Goal: Transaction & Acquisition: Purchase product/service

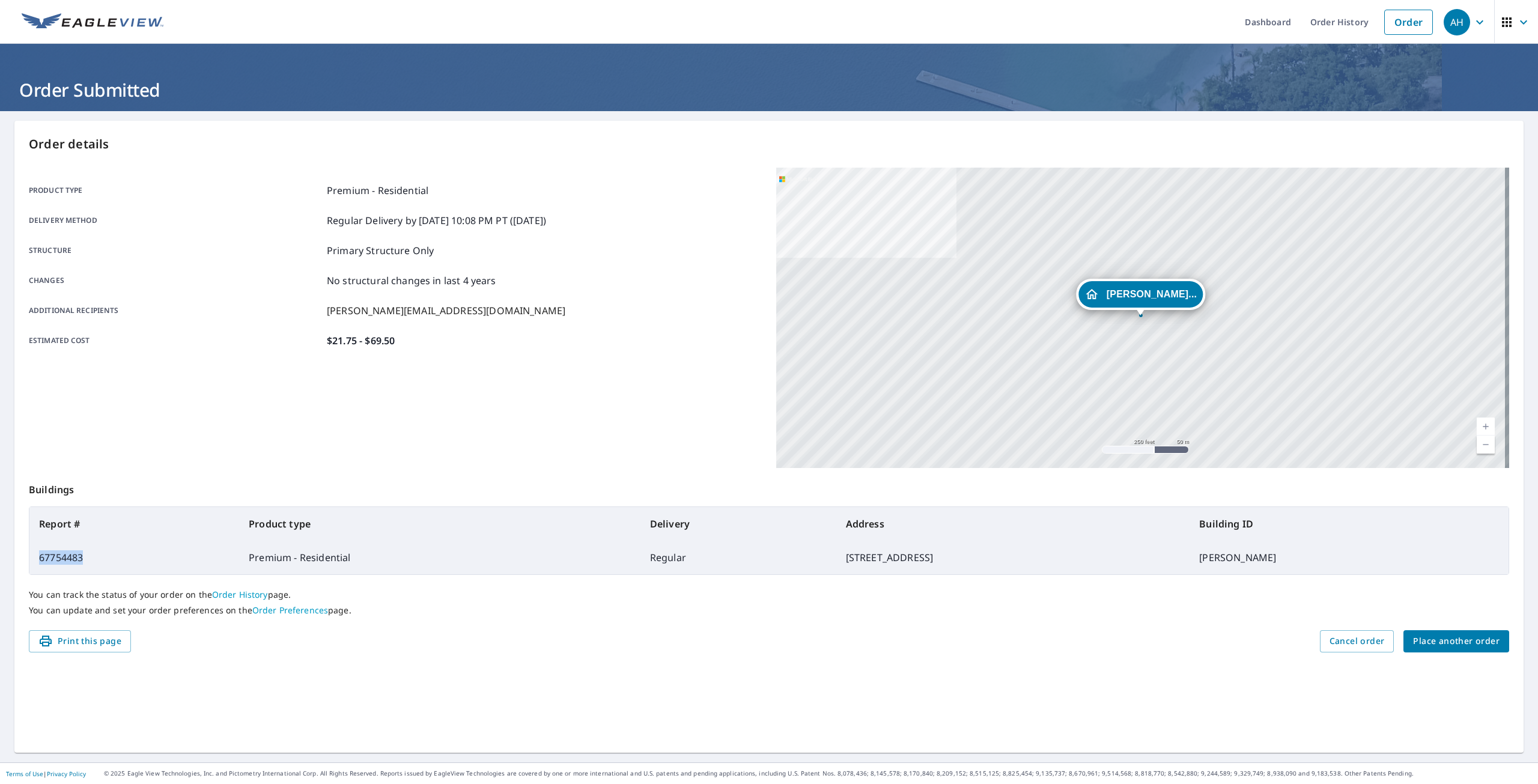
click at [1459, 23] on div "AH" at bounding box center [1457, 23] width 26 height 26
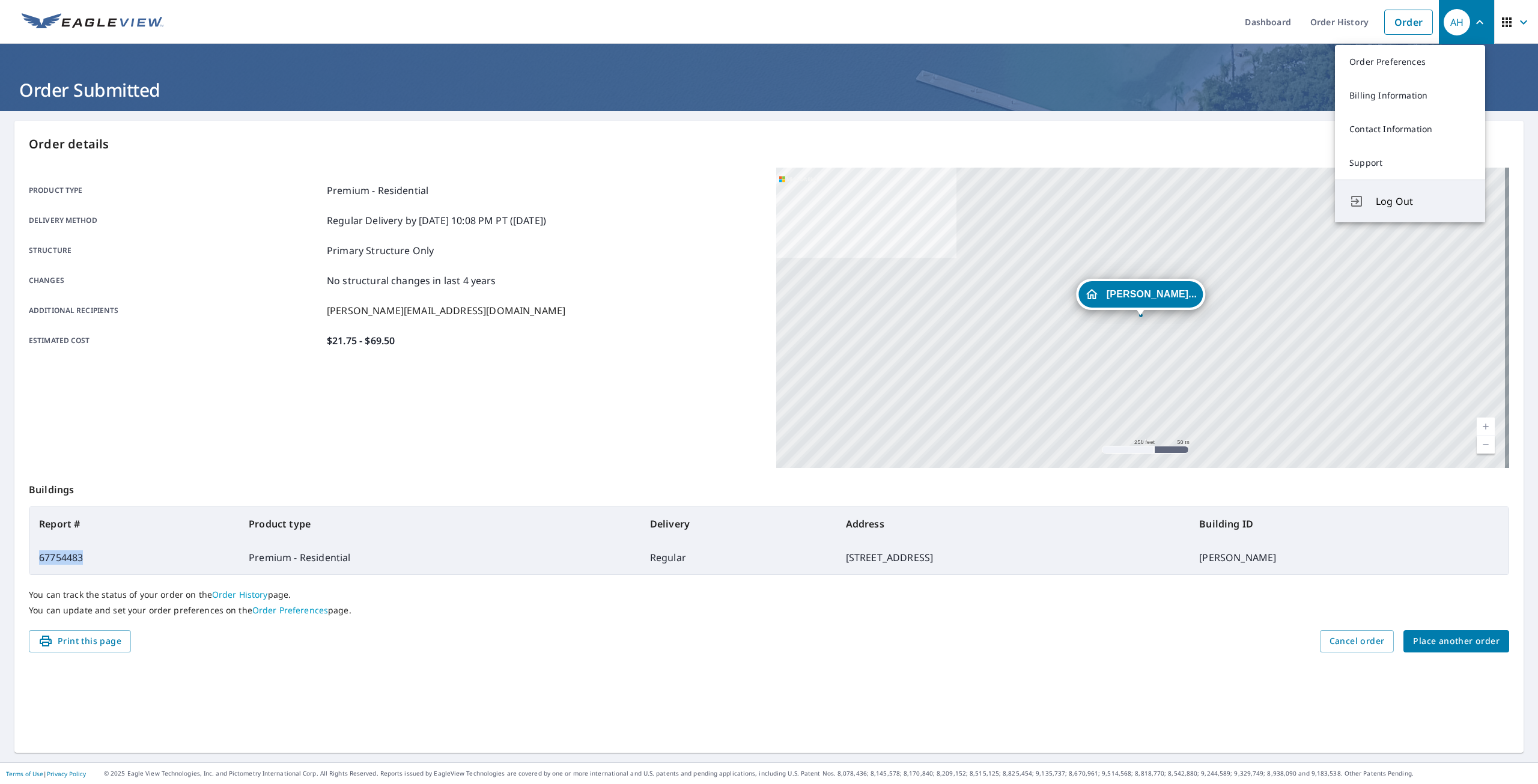
click at [1391, 199] on span "Log Out" at bounding box center [1423, 201] width 95 height 15
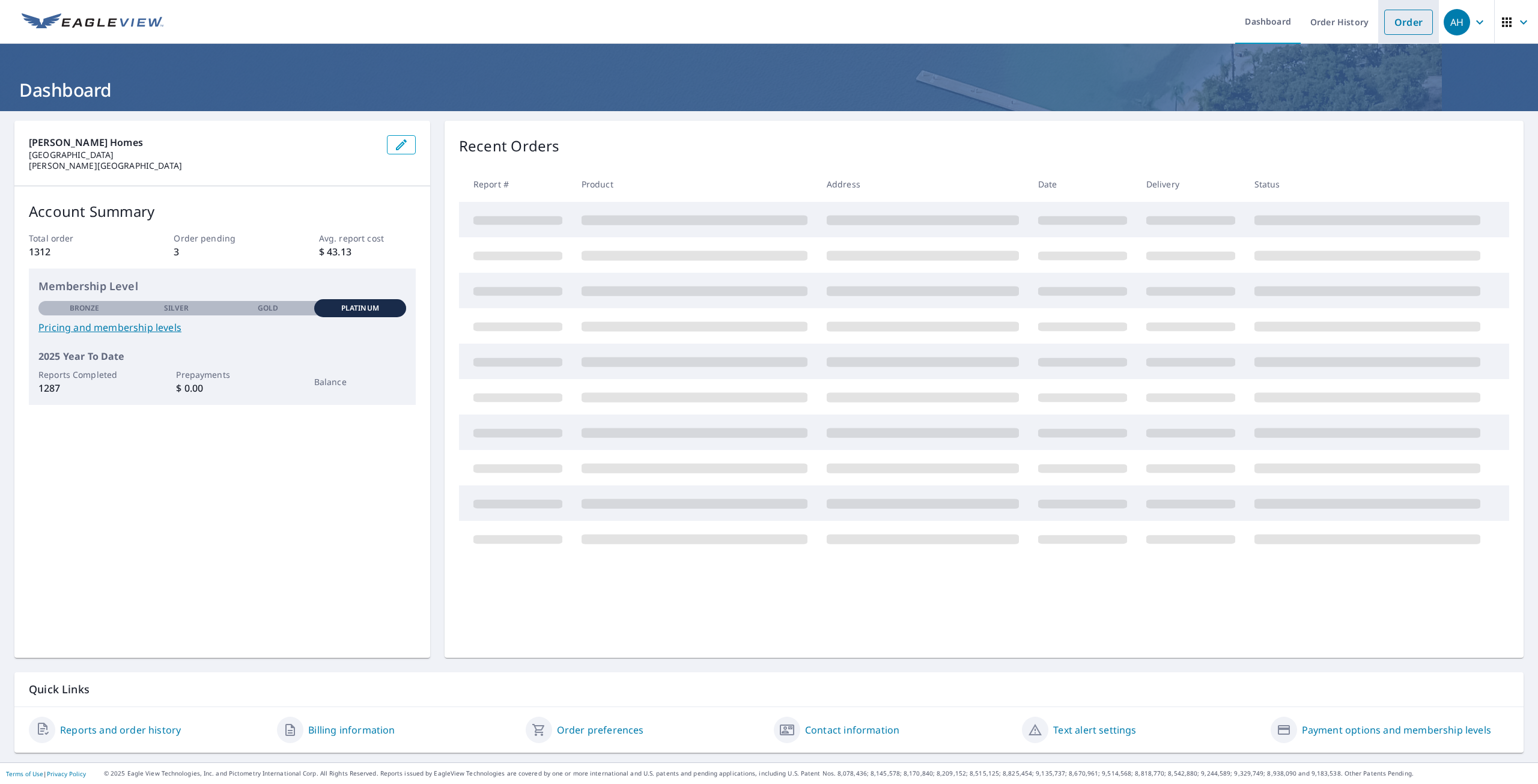
click at [1407, 27] on link "Order" at bounding box center [1408, 22] width 49 height 25
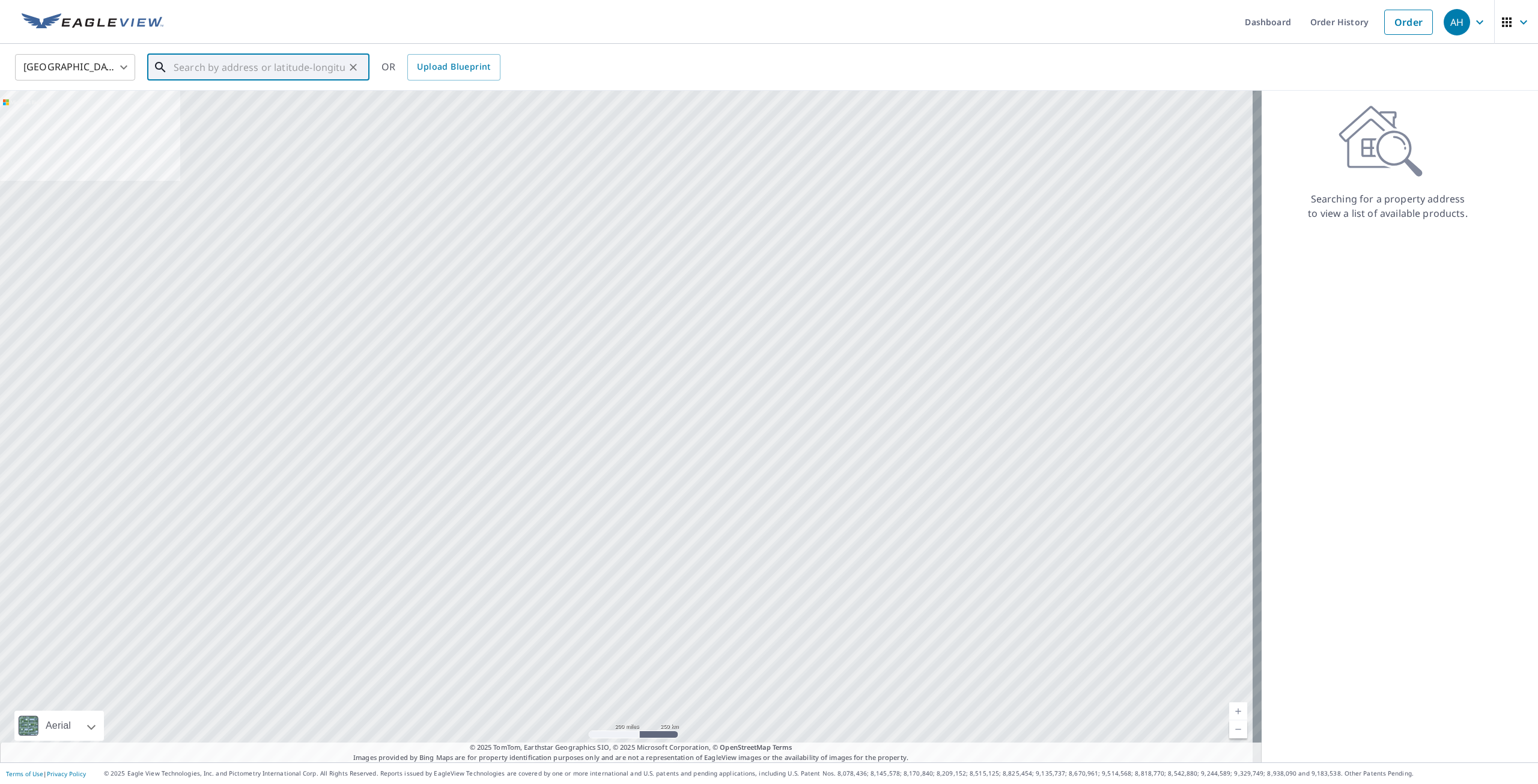
click at [212, 64] on input "text" at bounding box center [259, 67] width 171 height 33
paste input "[STREET_ADDRESS][PERSON_NAME][PERSON_NAME]"
click at [275, 115] on p "[GEOGRAPHIC_DATA]" at bounding box center [265, 115] width 188 height 12
type input "[STREET_ADDRESS][PERSON_NAME][PERSON_NAME]"
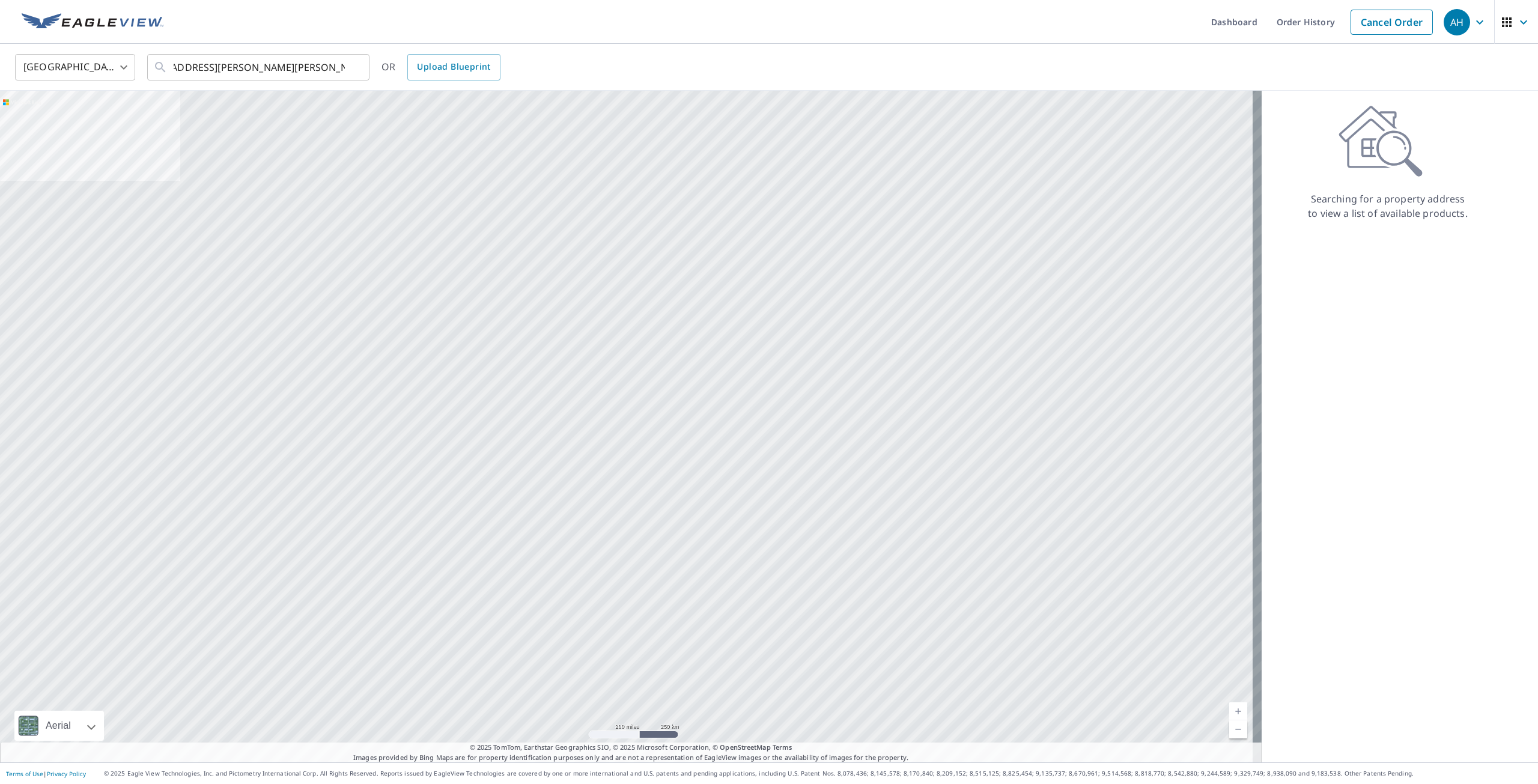
scroll to position [0, 0]
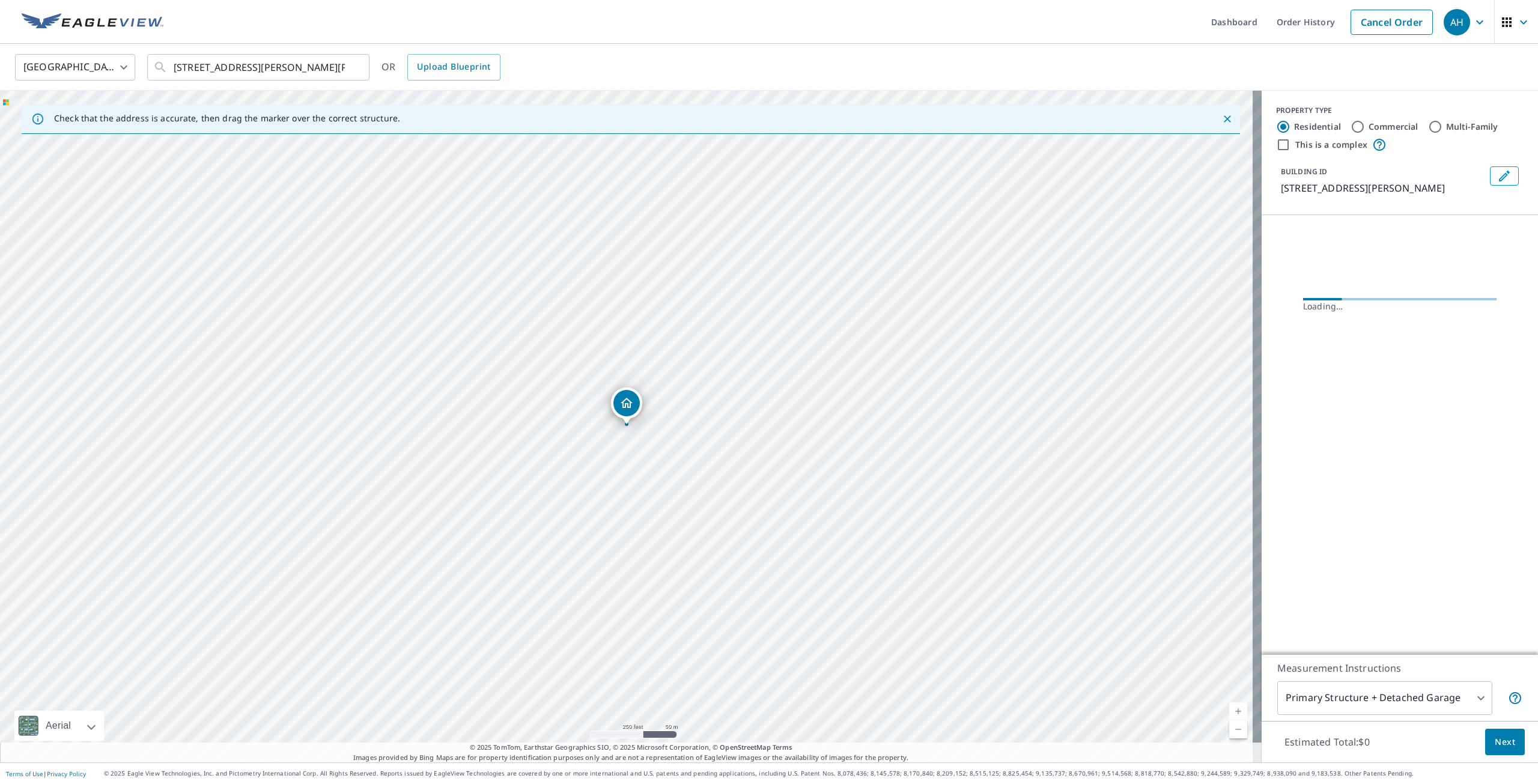
click at [1505, 182] on button "Edit building 1" at bounding box center [1504, 176] width 29 height 19
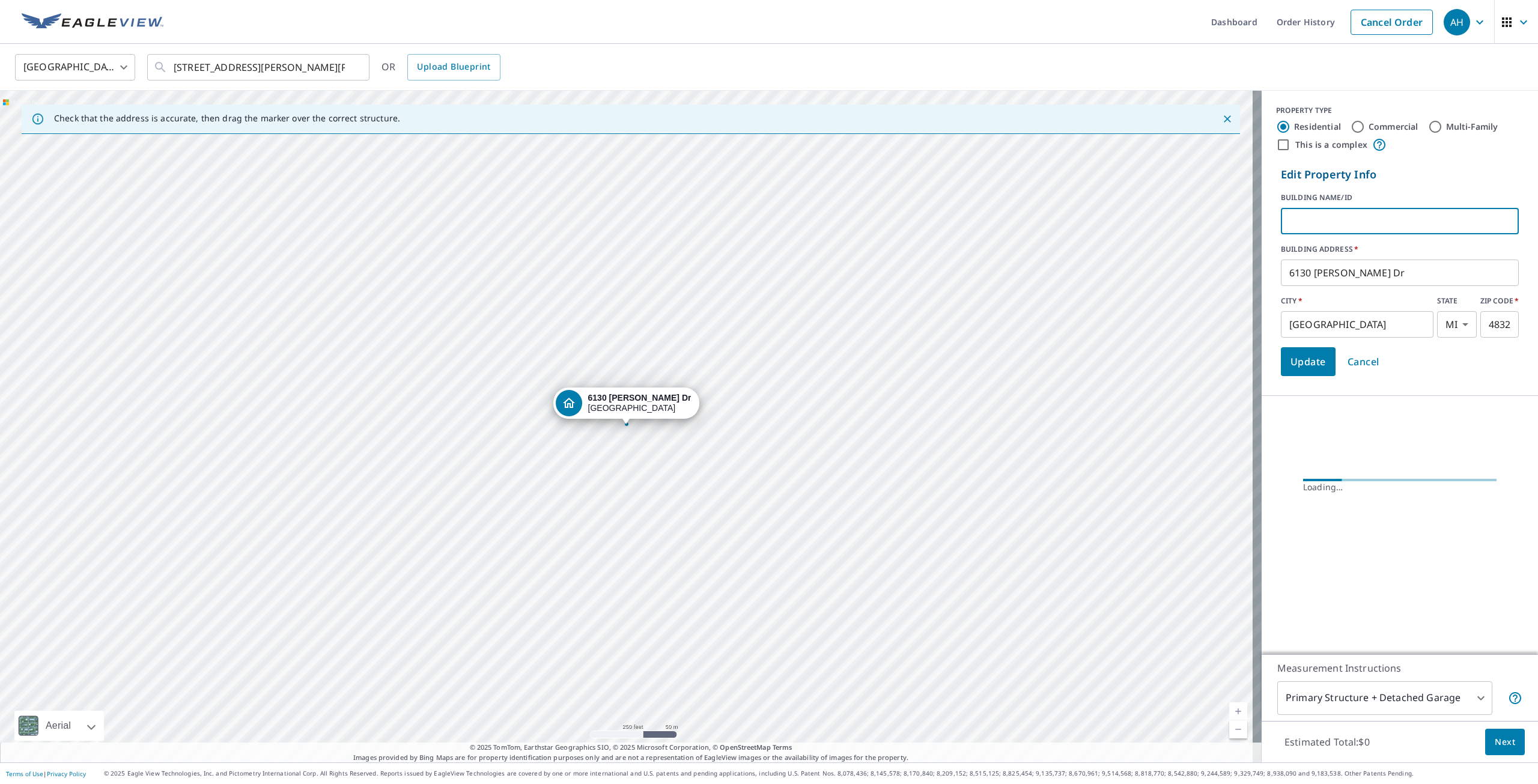
click at [1346, 234] on input "text" at bounding box center [1400, 221] width 238 height 33
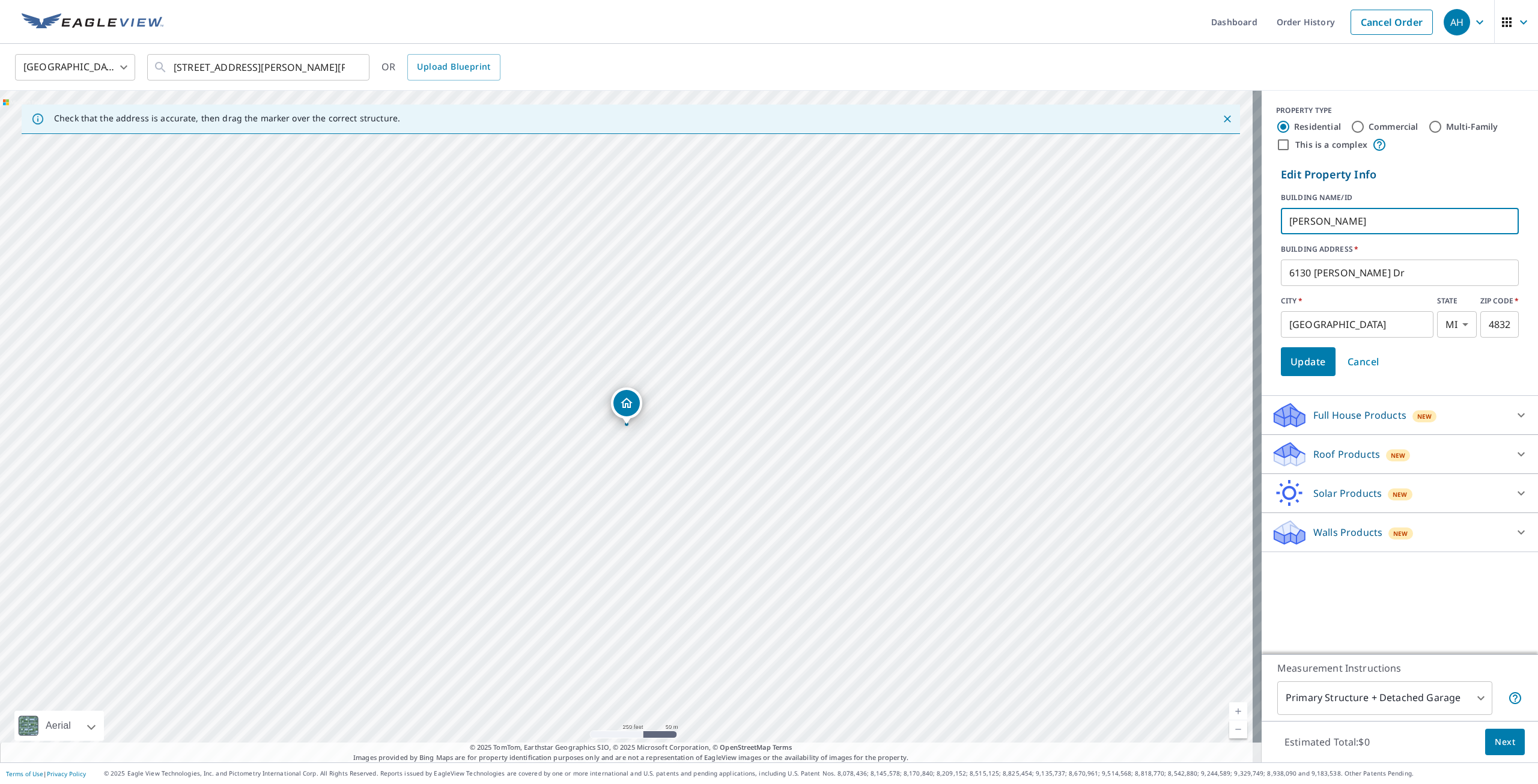
type input "[PERSON_NAME]"
click at [1312, 368] on span "Update" at bounding box center [1309, 362] width 36 height 17
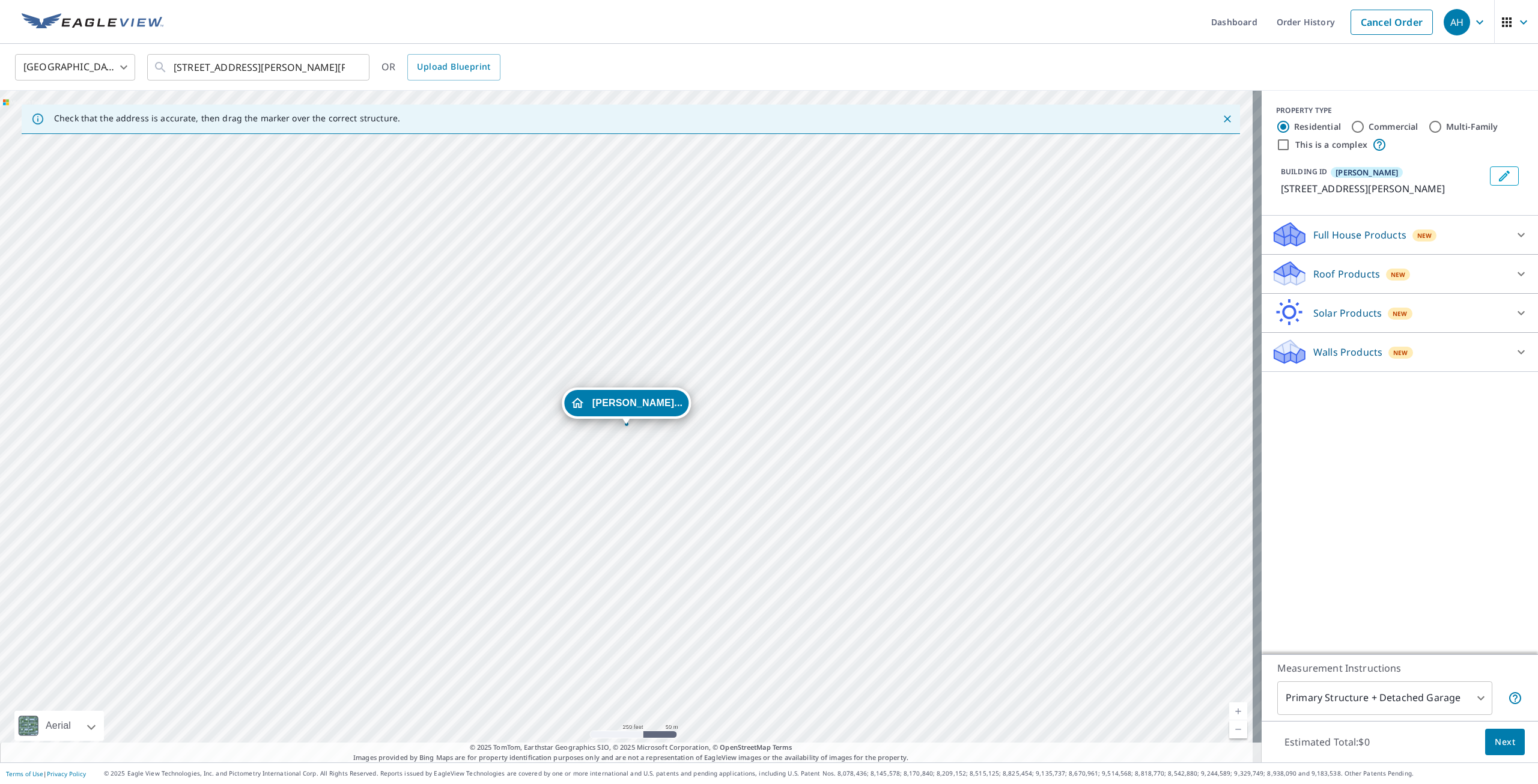
click at [1330, 277] on div "Roof Products New" at bounding box center [1389, 274] width 236 height 28
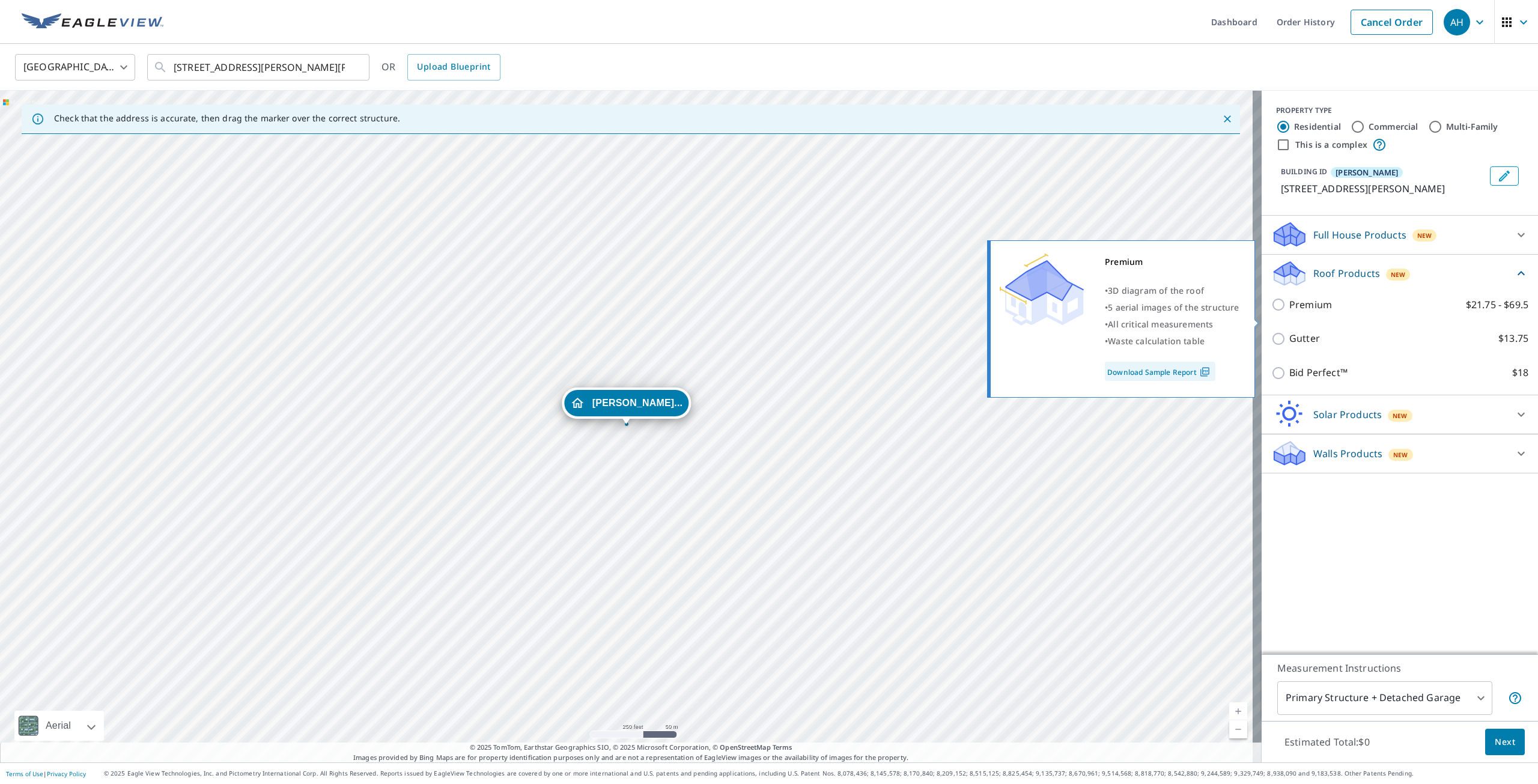
click at [1275, 312] on input "Premium $21.75 - $69.5" at bounding box center [1280, 304] width 18 height 15
checkbox input "true"
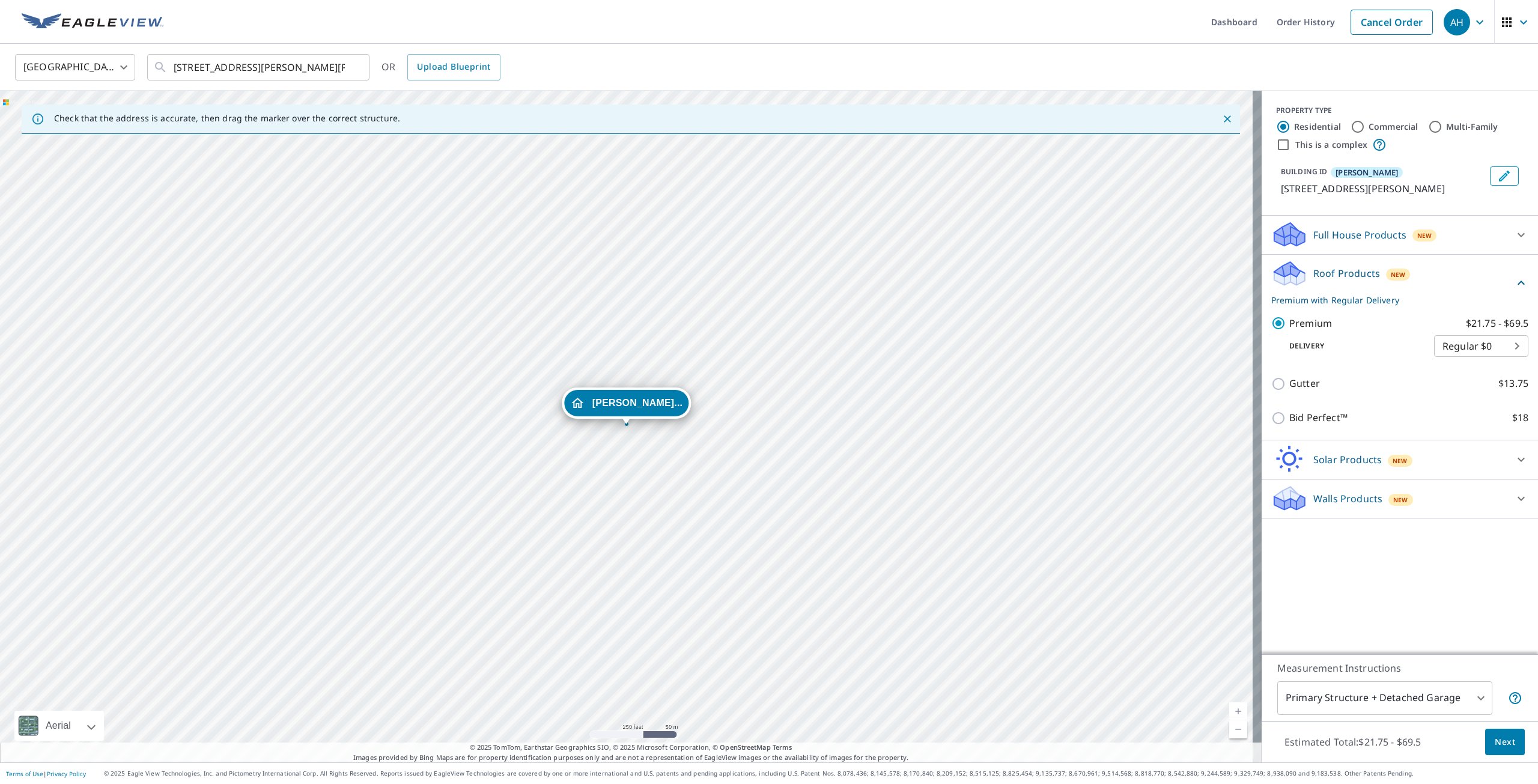
click at [1402, 693] on body "AH AH Dashboard Order History Cancel Order AH [GEOGRAPHIC_DATA] US ​ [STREET_AD…" at bounding box center [769, 392] width 1538 height 784
click at [1398, 711] on li "Primary Structure Only" at bounding box center [1375, 716] width 215 height 22
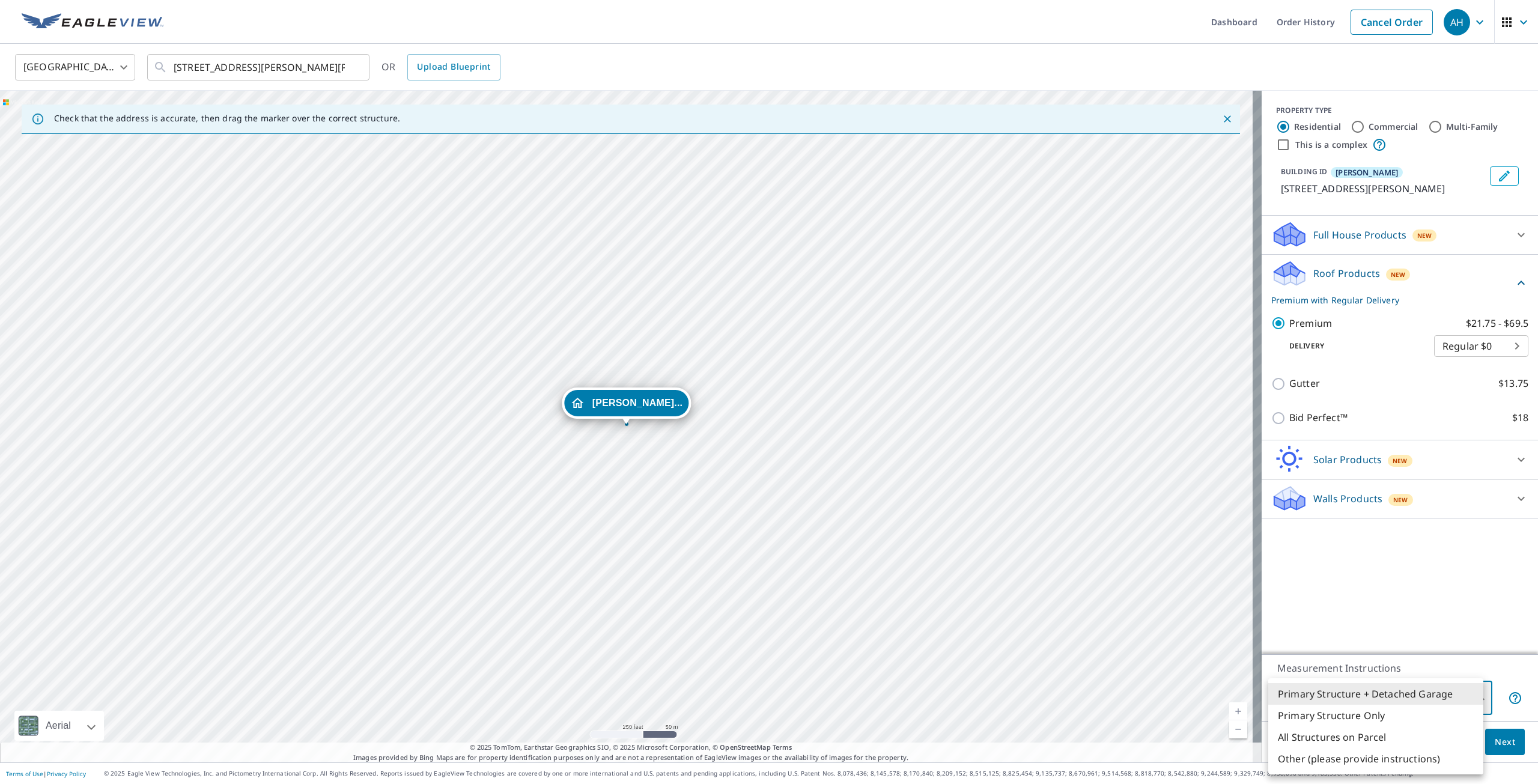
type input "2"
click at [1494, 740] on span "Next" at bounding box center [1505, 741] width 20 height 15
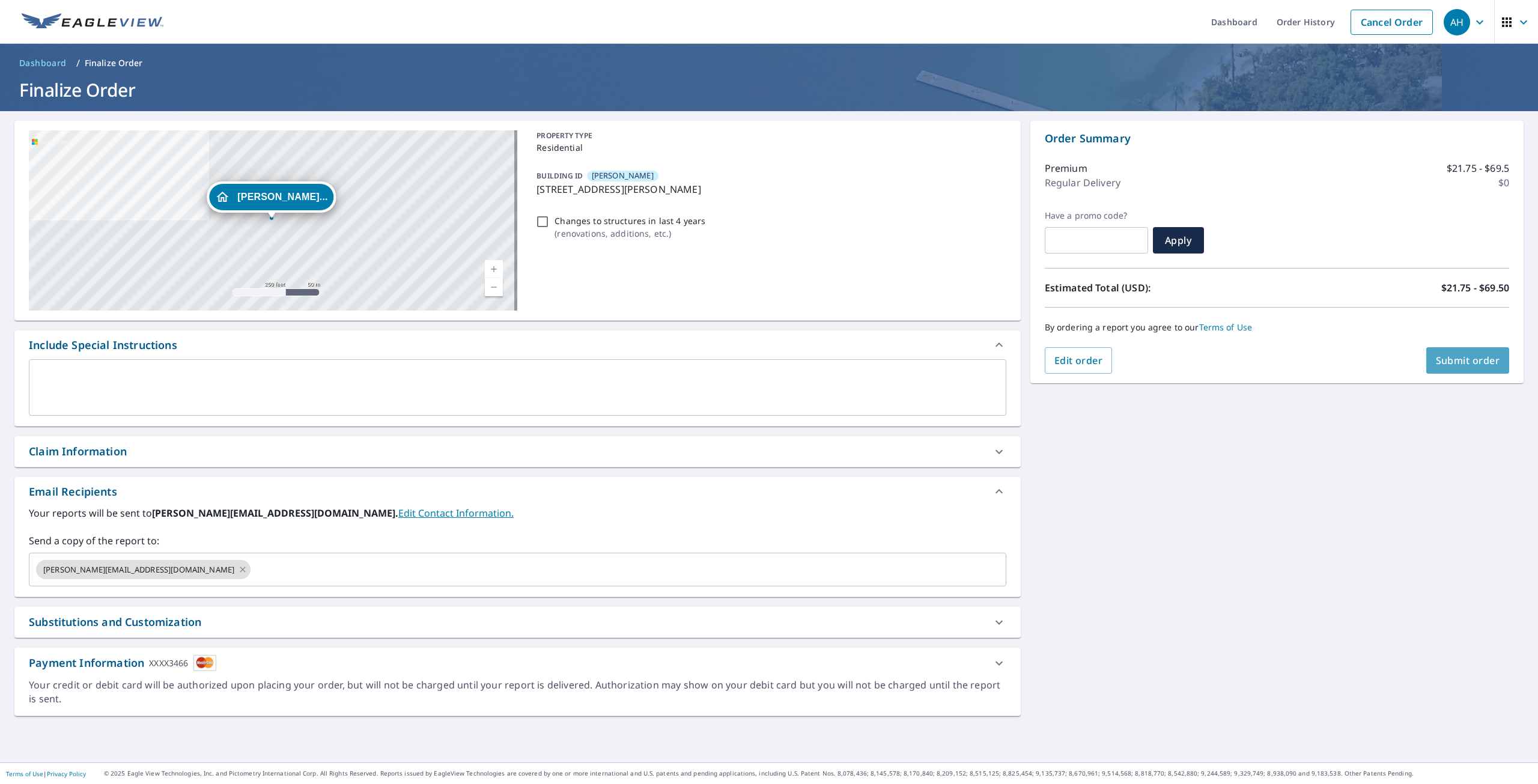
click at [1459, 365] on span "Submit order" at bounding box center [1468, 360] width 65 height 13
checkbox input "true"
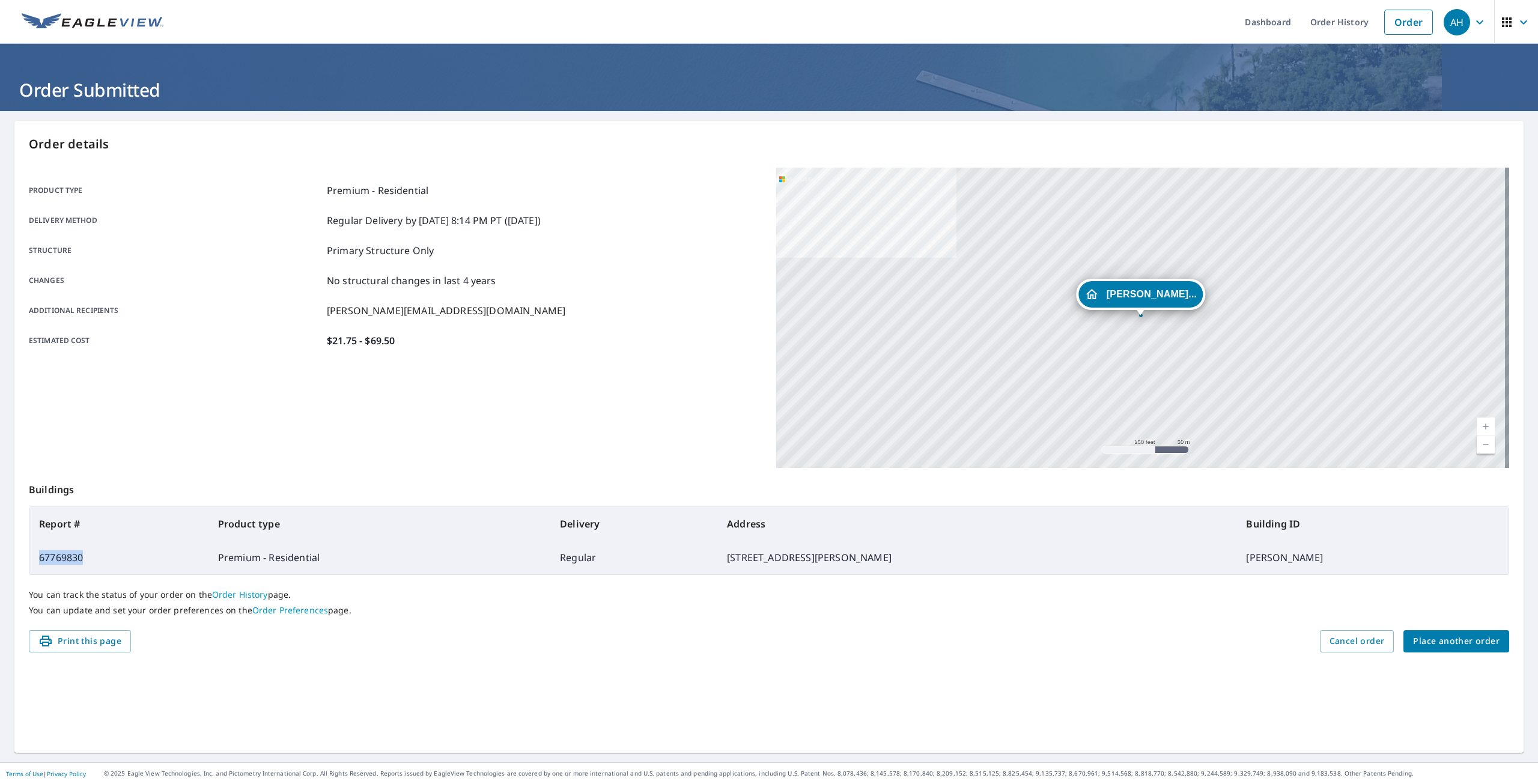
drag, startPoint x: 94, startPoint y: 560, endPoint x: 38, endPoint y: 559, distance: 56.0
click at [38, 559] on td "67769830" at bounding box center [119, 557] width 179 height 33
copy td "67769830"
click at [1457, 649] on button "Place another order" at bounding box center [1456, 641] width 106 height 23
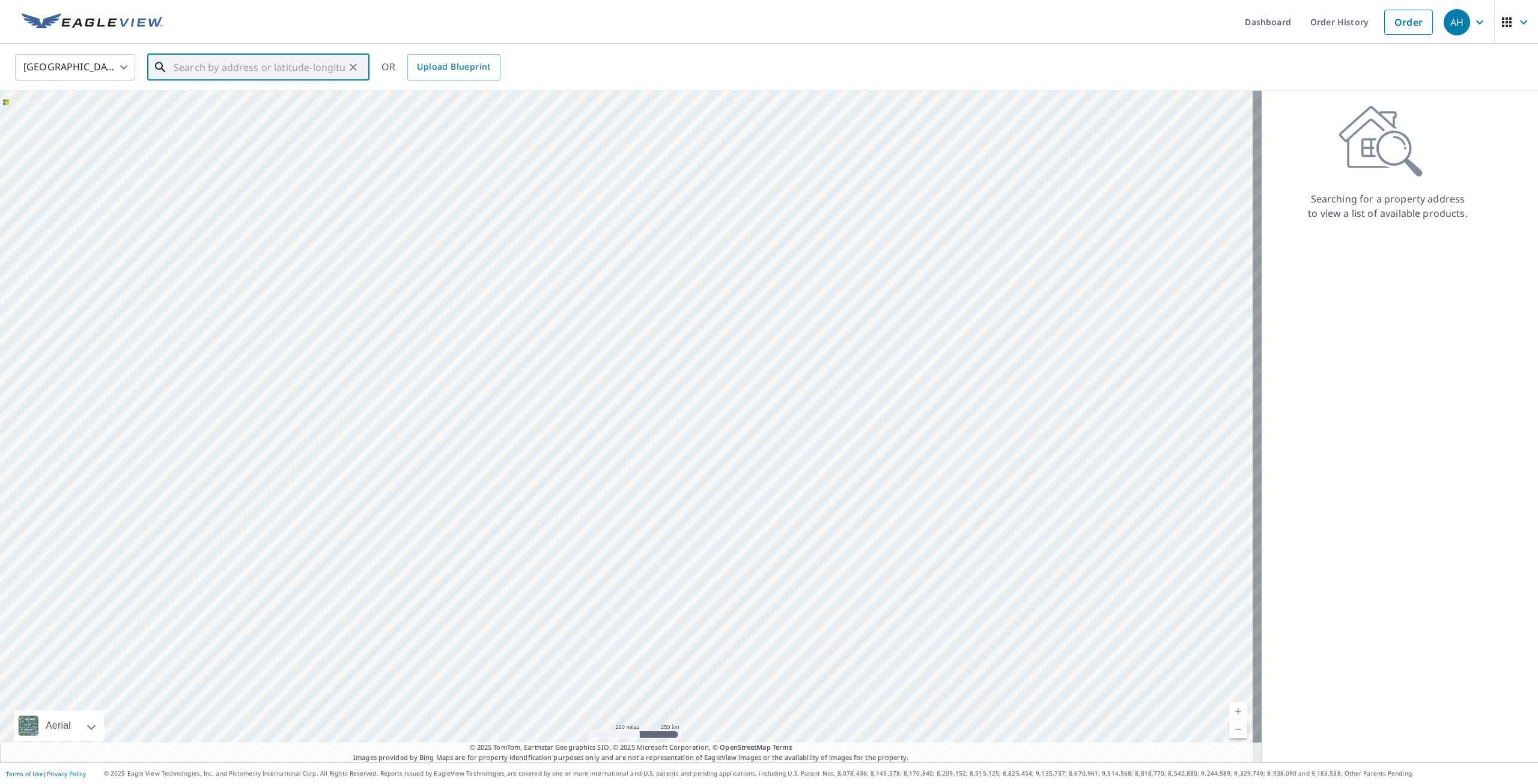
click at [216, 71] on input "text" at bounding box center [259, 67] width 171 height 33
paste input "[STREET_ADDRESS]"
click at [265, 124] on li "[STREET_ADDRESS]" at bounding box center [258, 108] width 222 height 41
type input "[STREET_ADDRESS]"
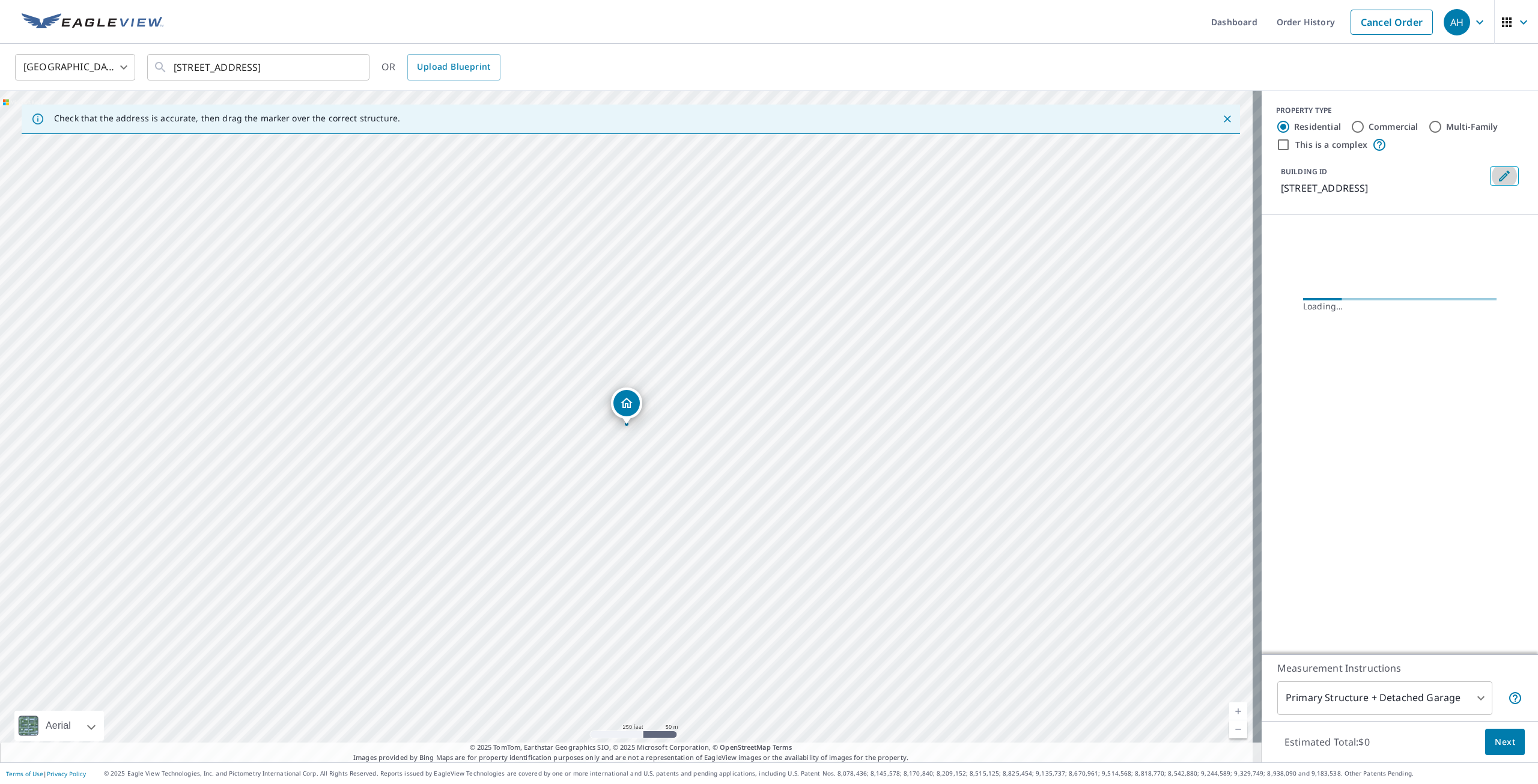
click at [1499, 173] on icon "Edit building 1" at bounding box center [1504, 176] width 15 height 15
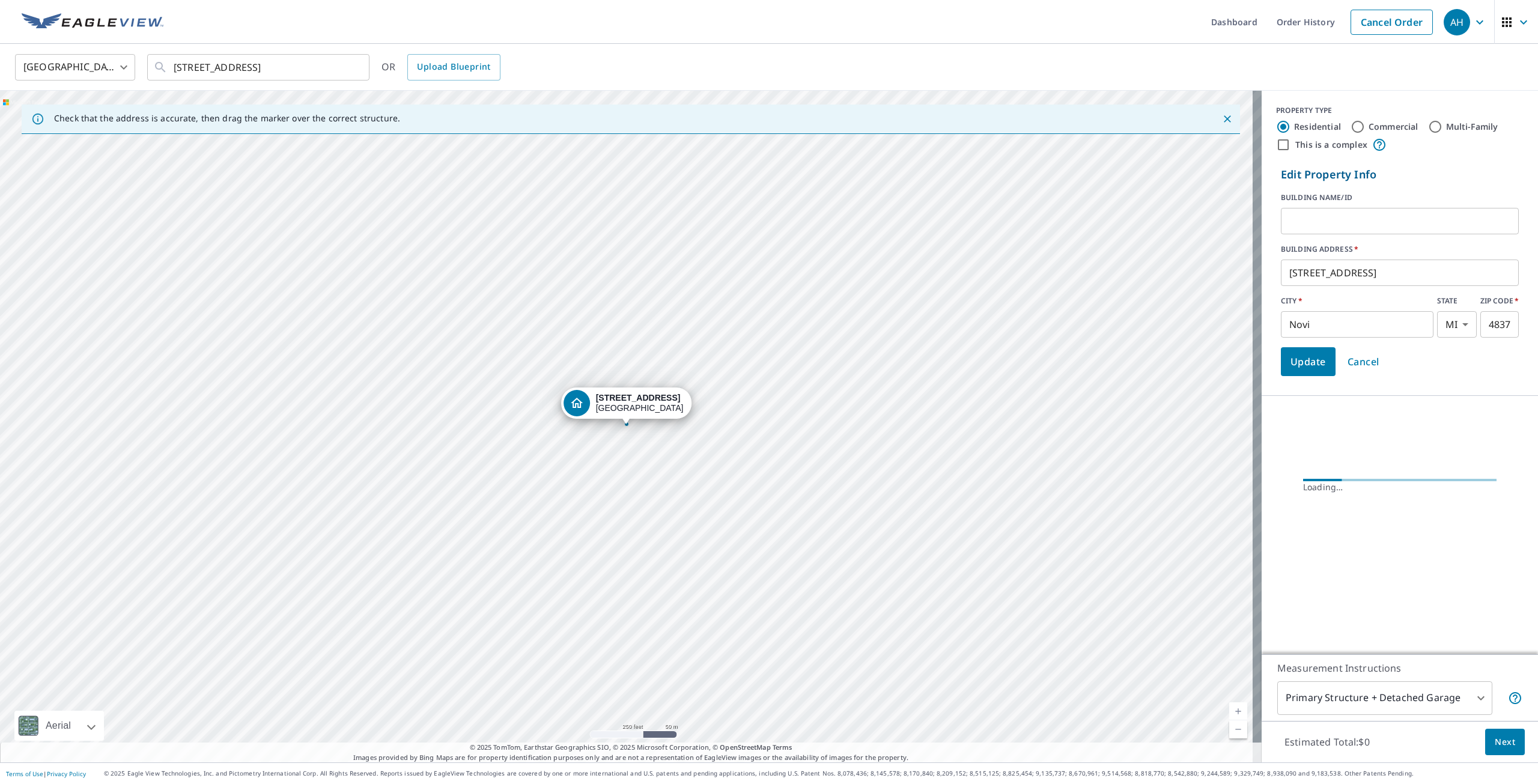
click at [1397, 220] on input "text" at bounding box center [1400, 221] width 238 height 33
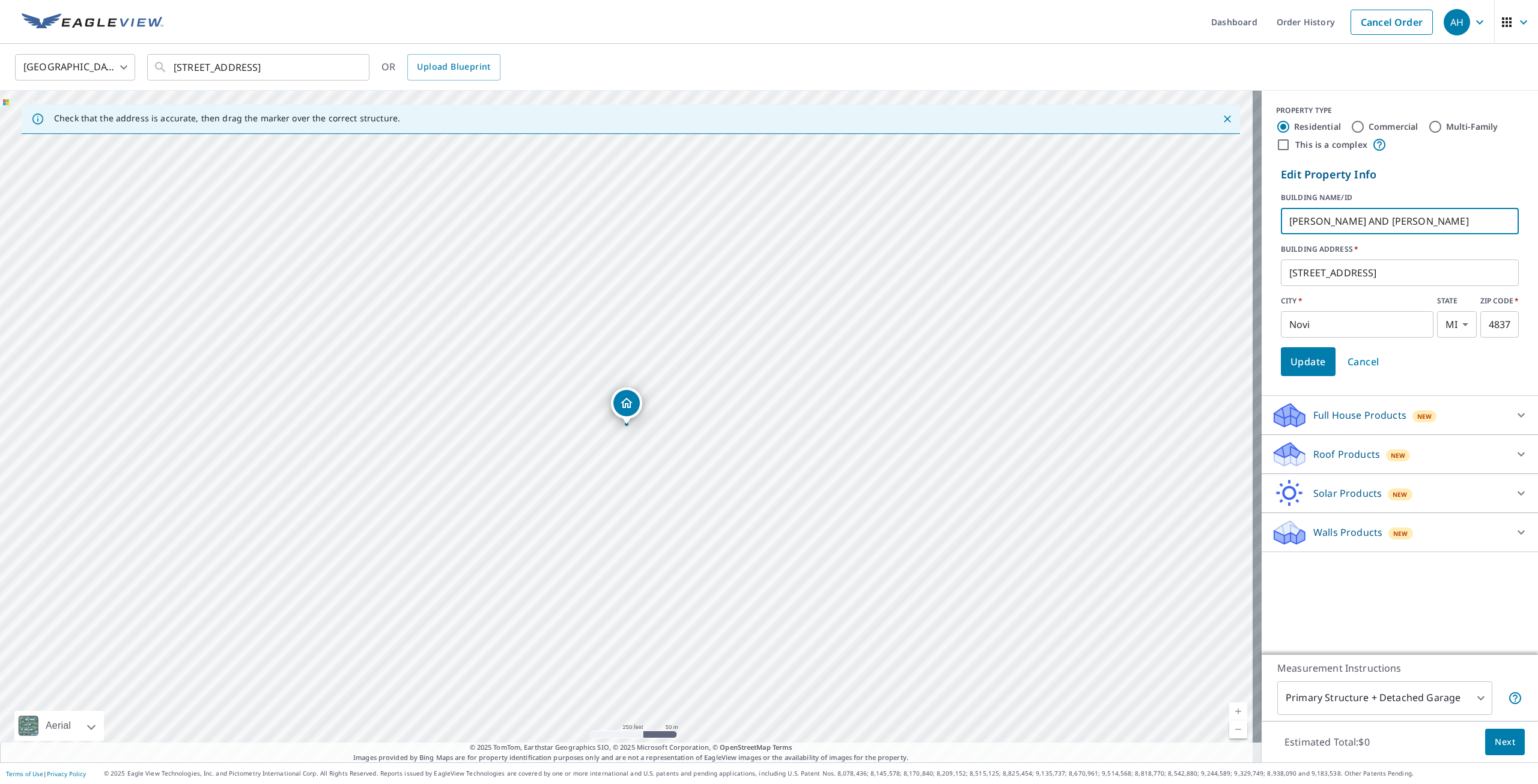
type input "[PERSON_NAME] AND [PERSON_NAME]"
click at [1297, 363] on span "Update" at bounding box center [1309, 362] width 36 height 17
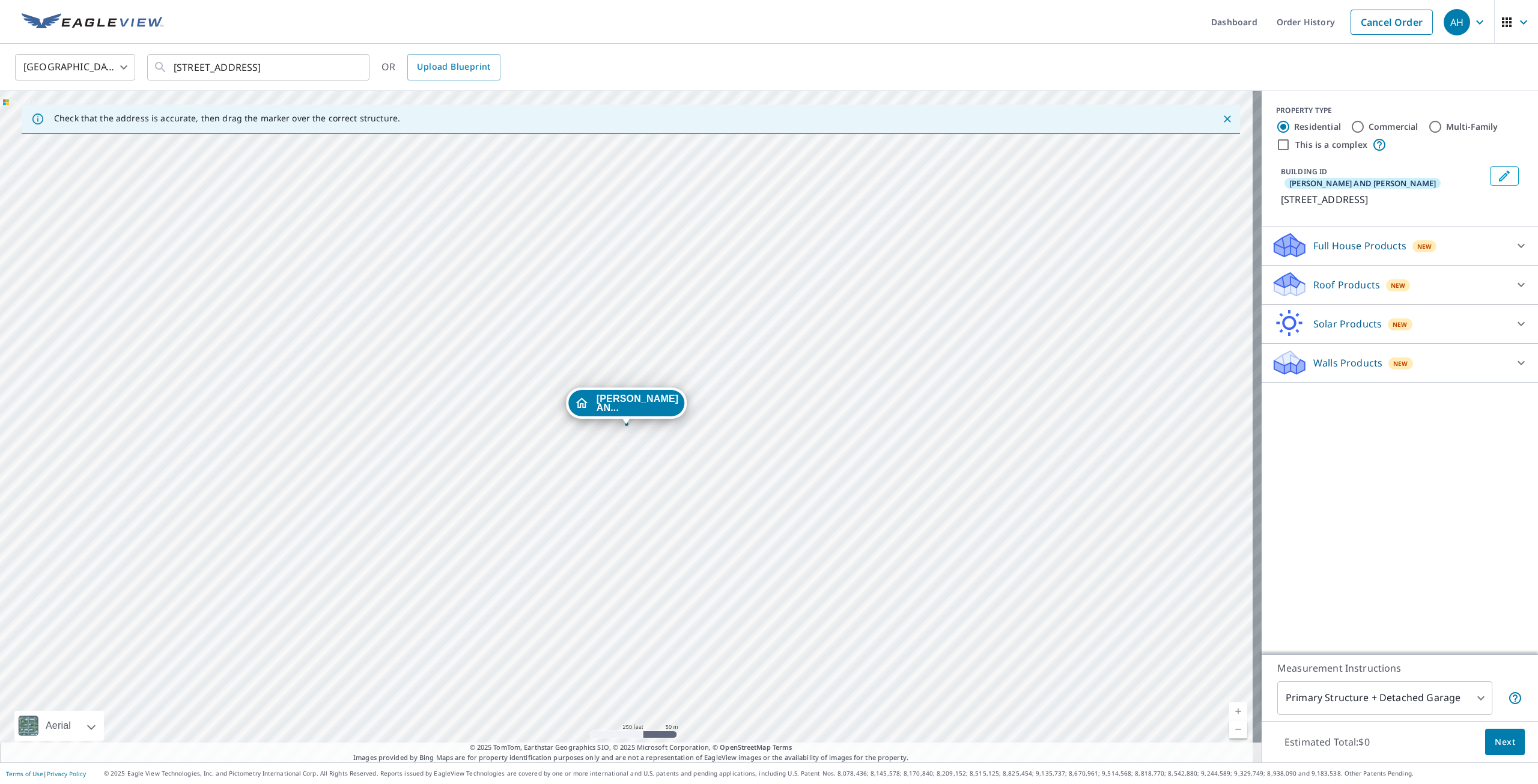
click at [1321, 280] on p "Roof Products" at bounding box center [1347, 285] width 67 height 15
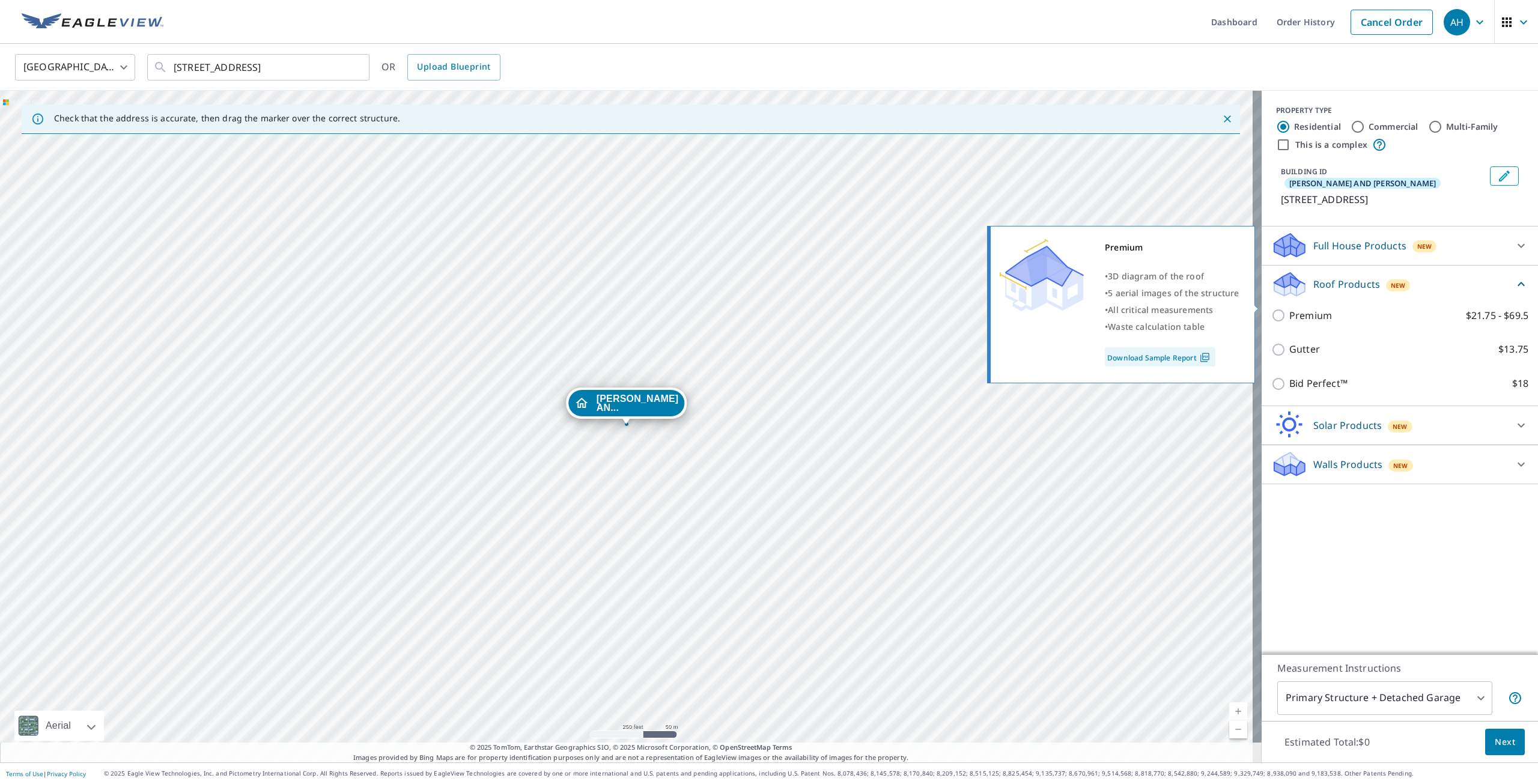
click at [1275, 308] on input "Premium $21.75 - $69.5" at bounding box center [1280, 315] width 18 height 15
checkbox input "true"
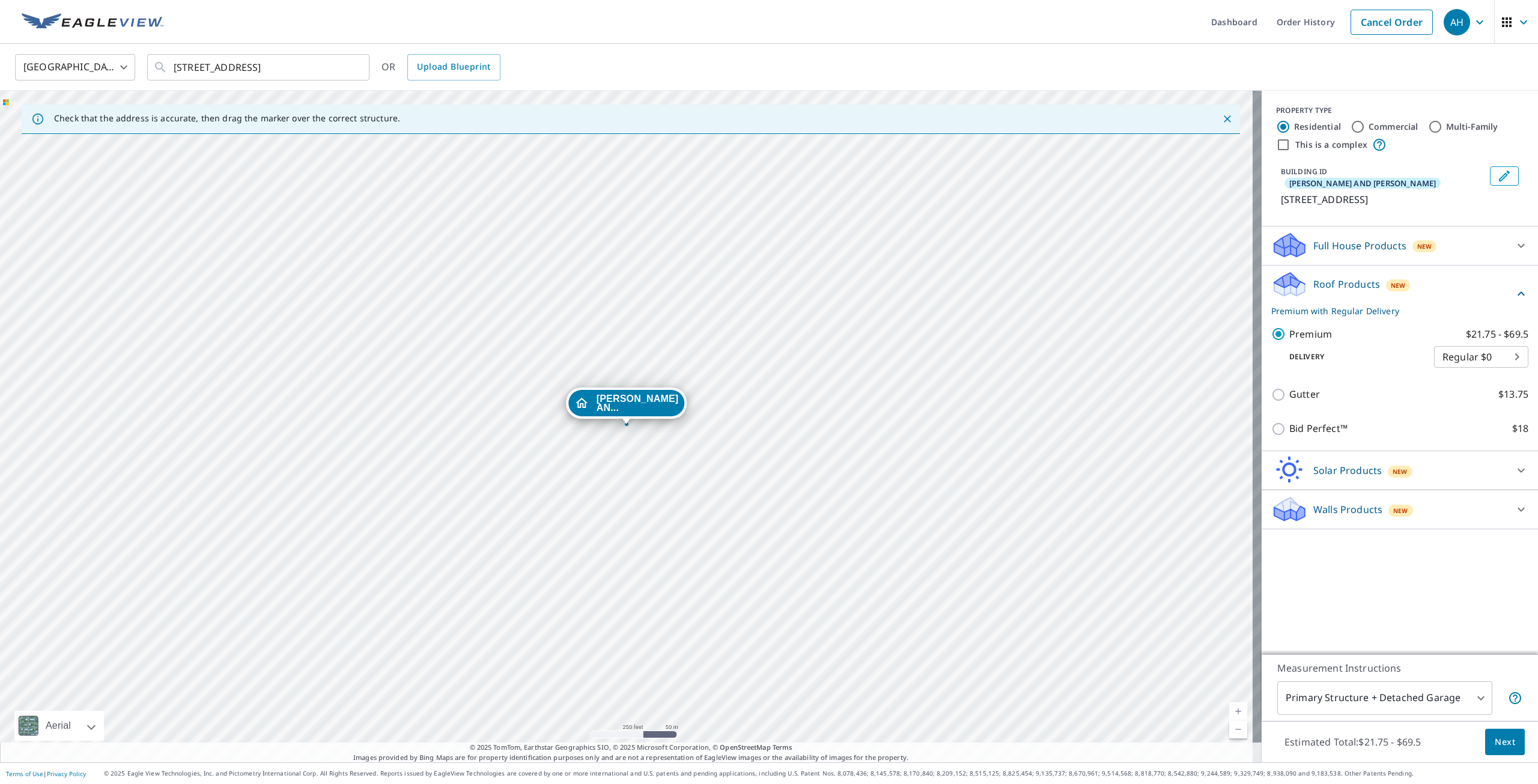
click at [1383, 702] on body "AH AH Dashboard Order History Cancel Order AH [GEOGRAPHIC_DATA] [GEOGRAPHIC_DAT…" at bounding box center [769, 392] width 1538 height 784
click at [1380, 713] on li "Primary Structure Only" at bounding box center [1375, 716] width 215 height 22
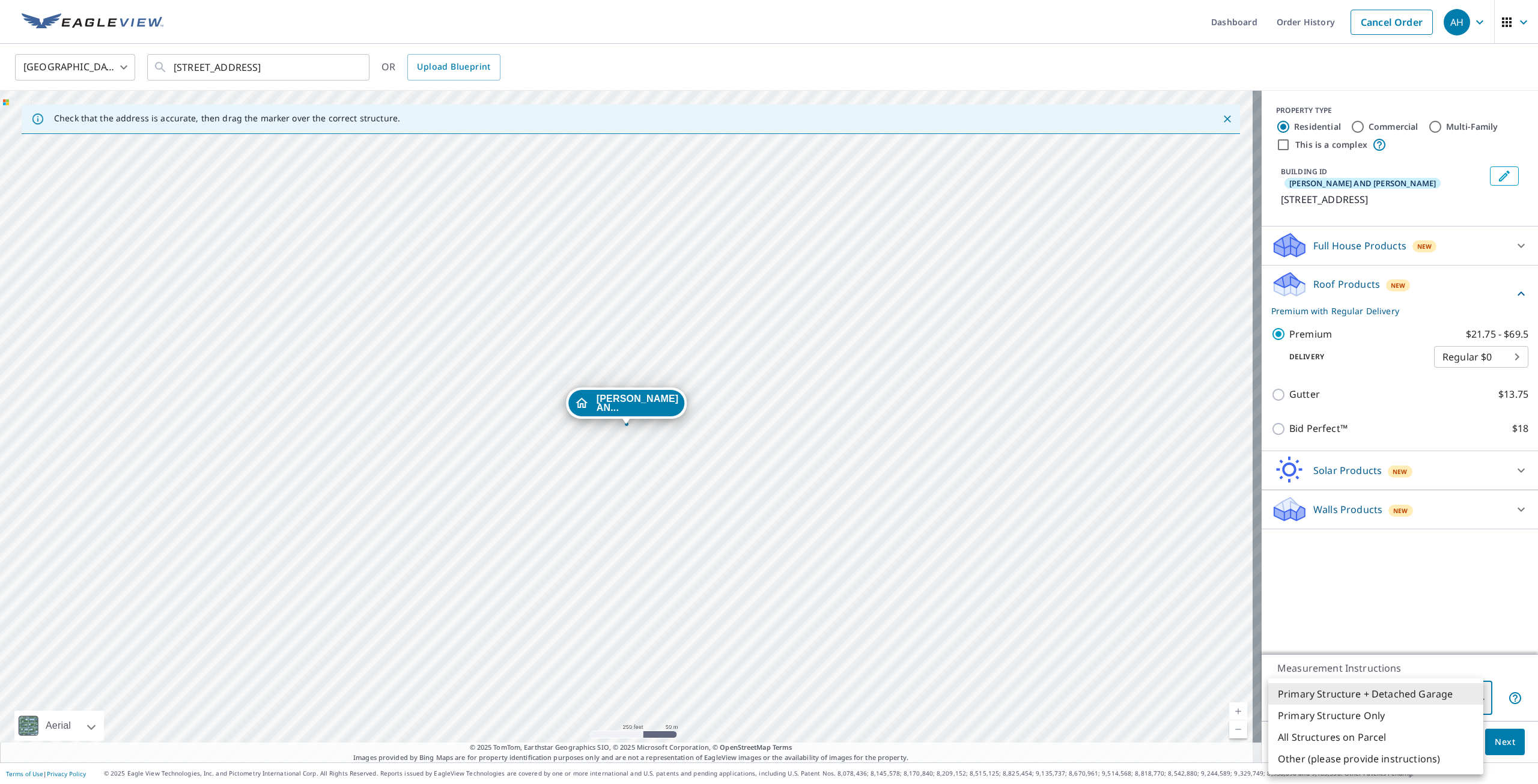
type input "2"
click at [1494, 743] on span "Next" at bounding box center [1505, 741] width 20 height 15
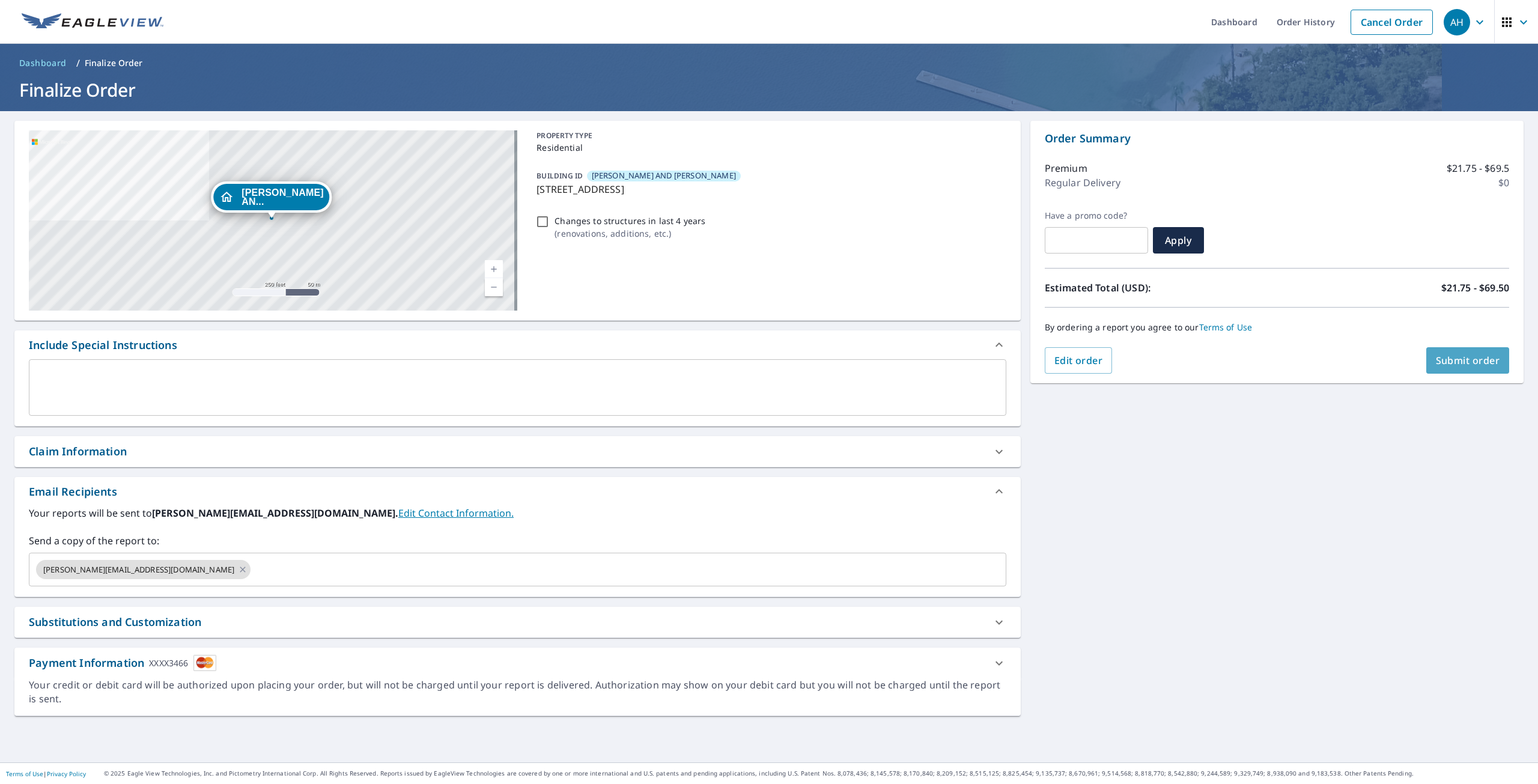
click at [1467, 362] on span "Submit order" at bounding box center [1468, 360] width 65 height 13
checkbox input "true"
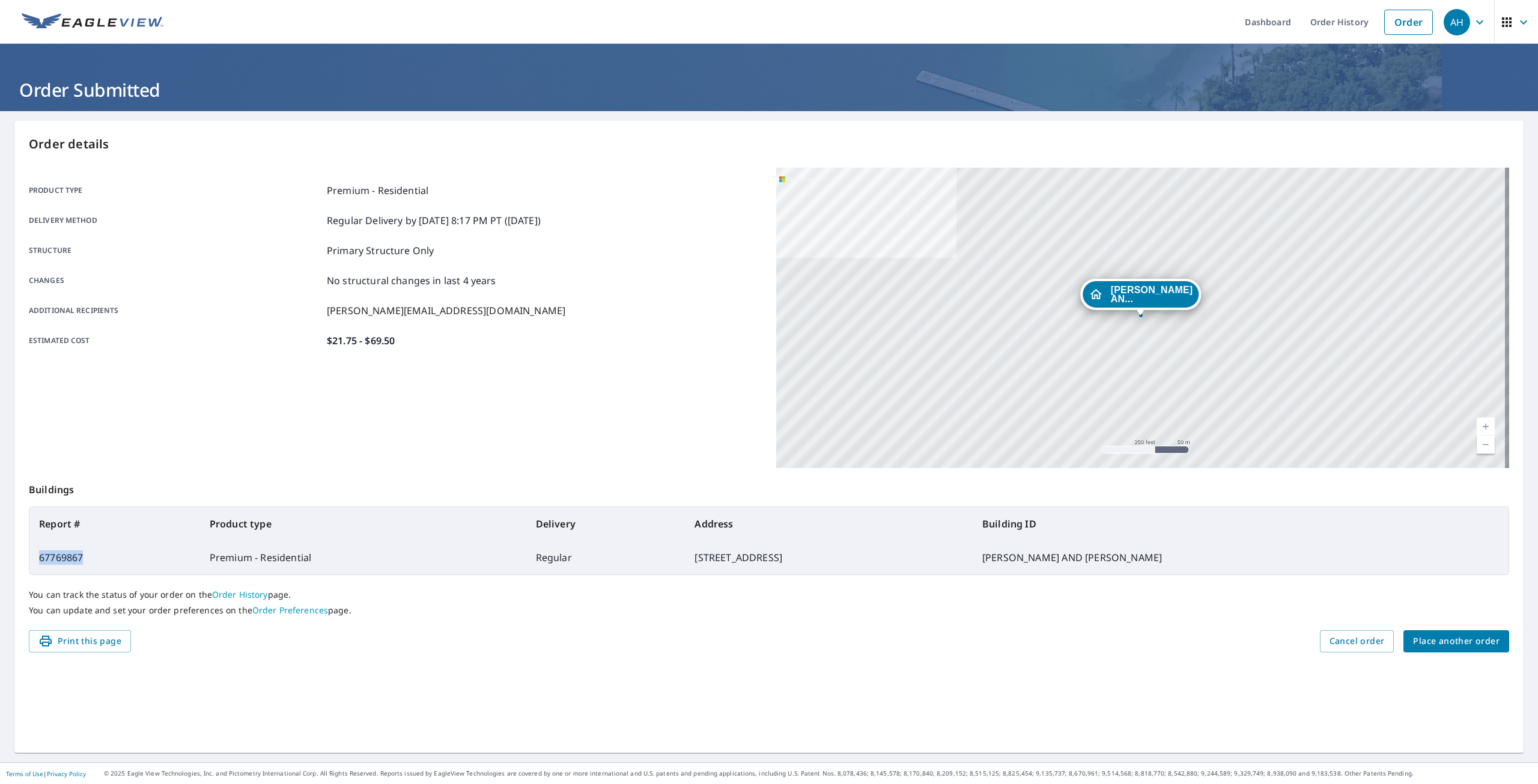
drag, startPoint x: 89, startPoint y: 558, endPoint x: 34, endPoint y: 558, distance: 55.0
click at [34, 558] on td "67769867" at bounding box center [114, 557] width 170 height 33
copy td "67769867"
click at [1466, 650] on button "Place another order" at bounding box center [1456, 641] width 106 height 23
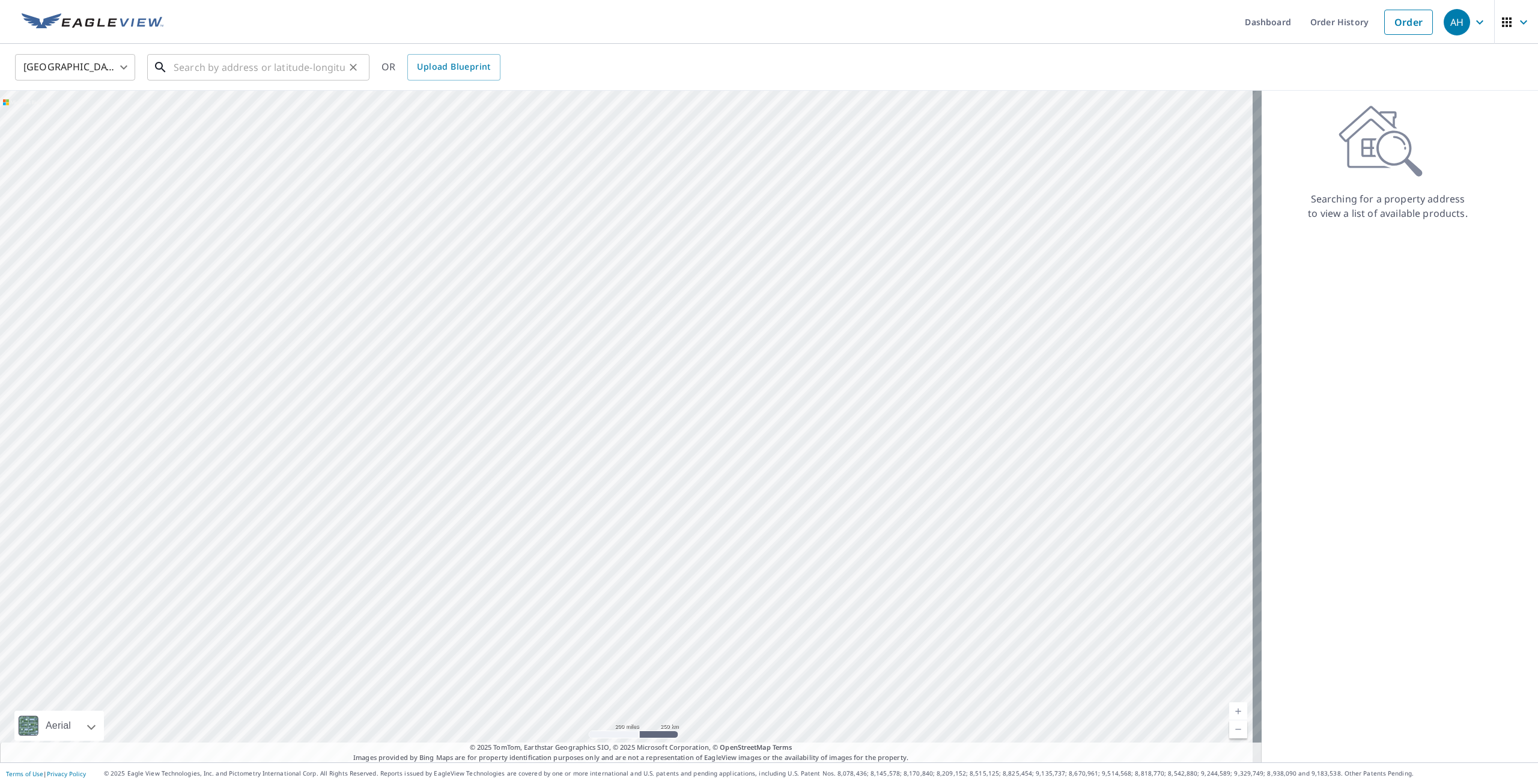
click at [236, 63] on input "text" at bounding box center [259, 67] width 171 height 33
paste input "[STREET_ADDRESS]"
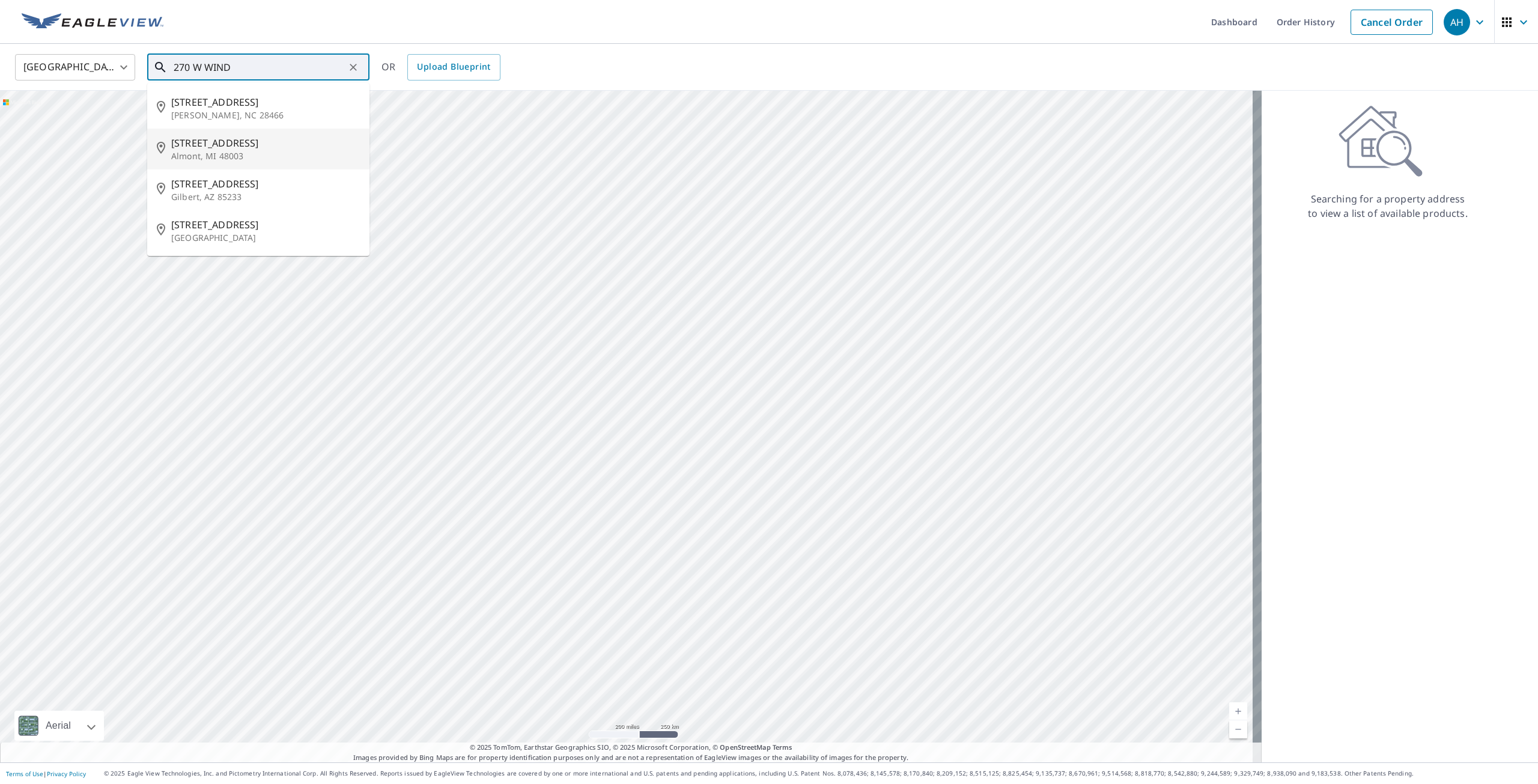
click at [238, 150] on p "Almont, MI 48003" at bounding box center [265, 156] width 188 height 12
type input "[STREET_ADDRESS][PERSON_NAME]"
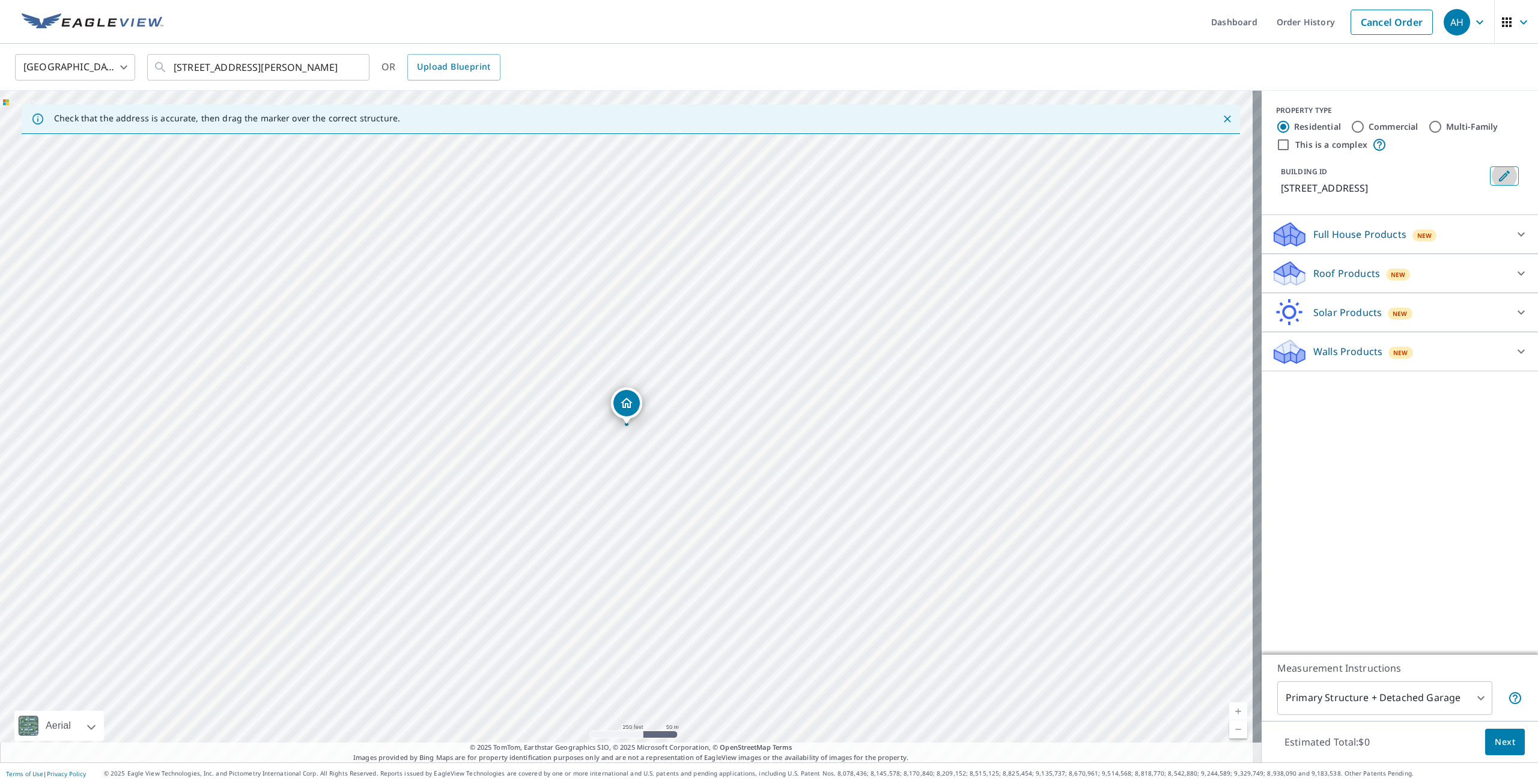
click at [1497, 172] on icon "Edit building 1" at bounding box center [1504, 176] width 15 height 15
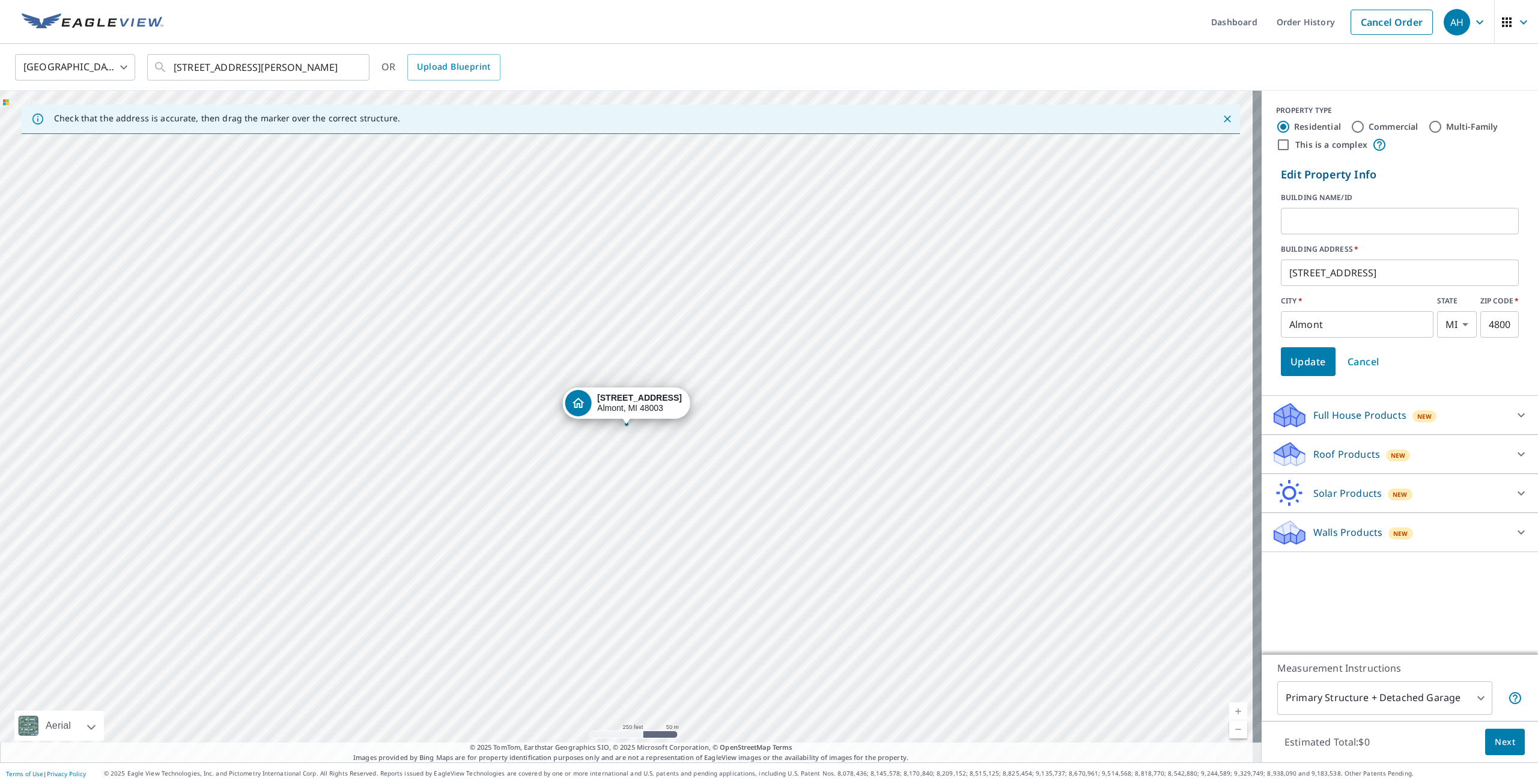
click at [1323, 219] on input "text" at bounding box center [1400, 221] width 238 height 33
type input "[PERSON_NAME]"
click at [1306, 373] on button "Update" at bounding box center [1308, 361] width 54 height 29
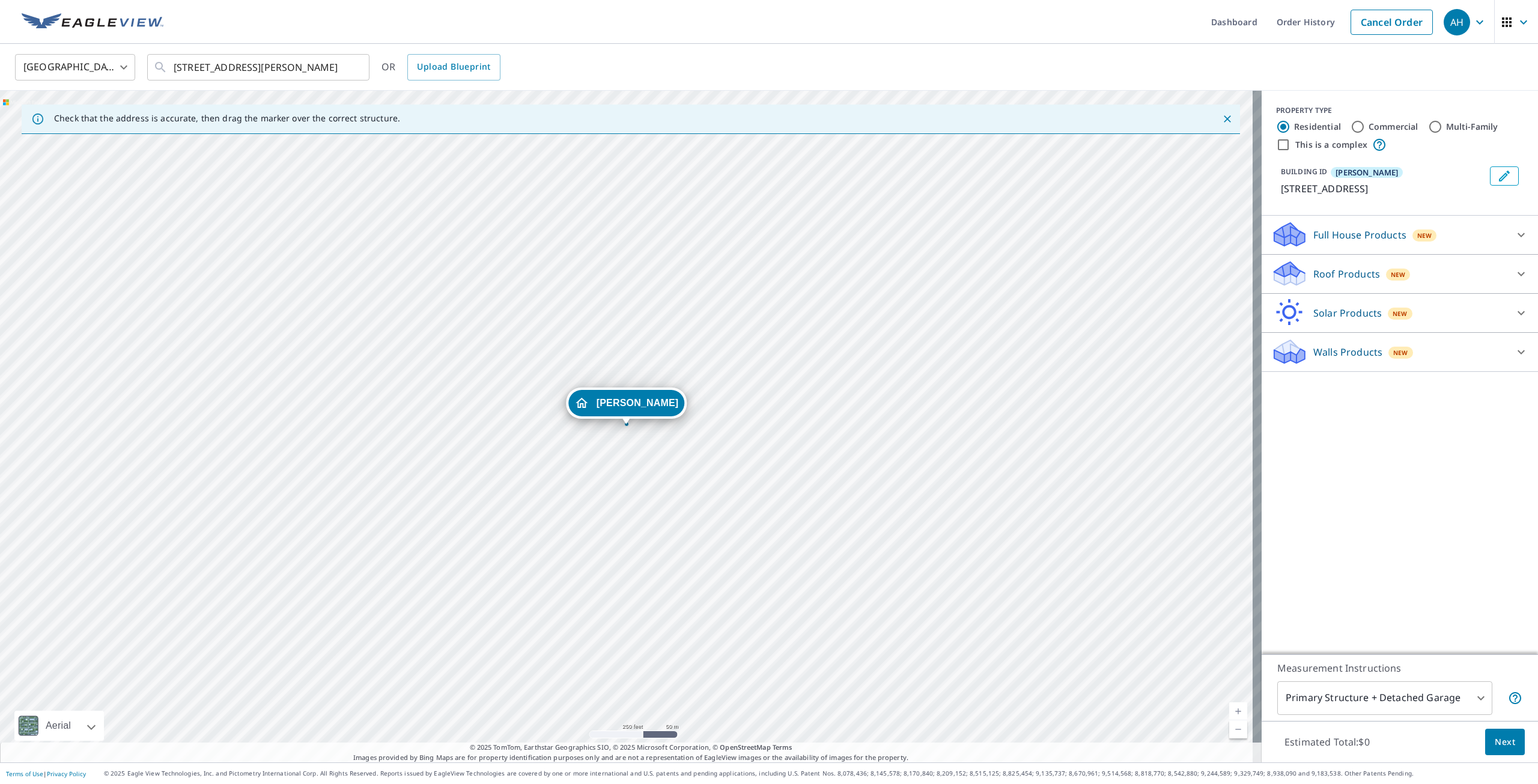
click at [1325, 275] on p "Roof Products" at bounding box center [1347, 274] width 67 height 15
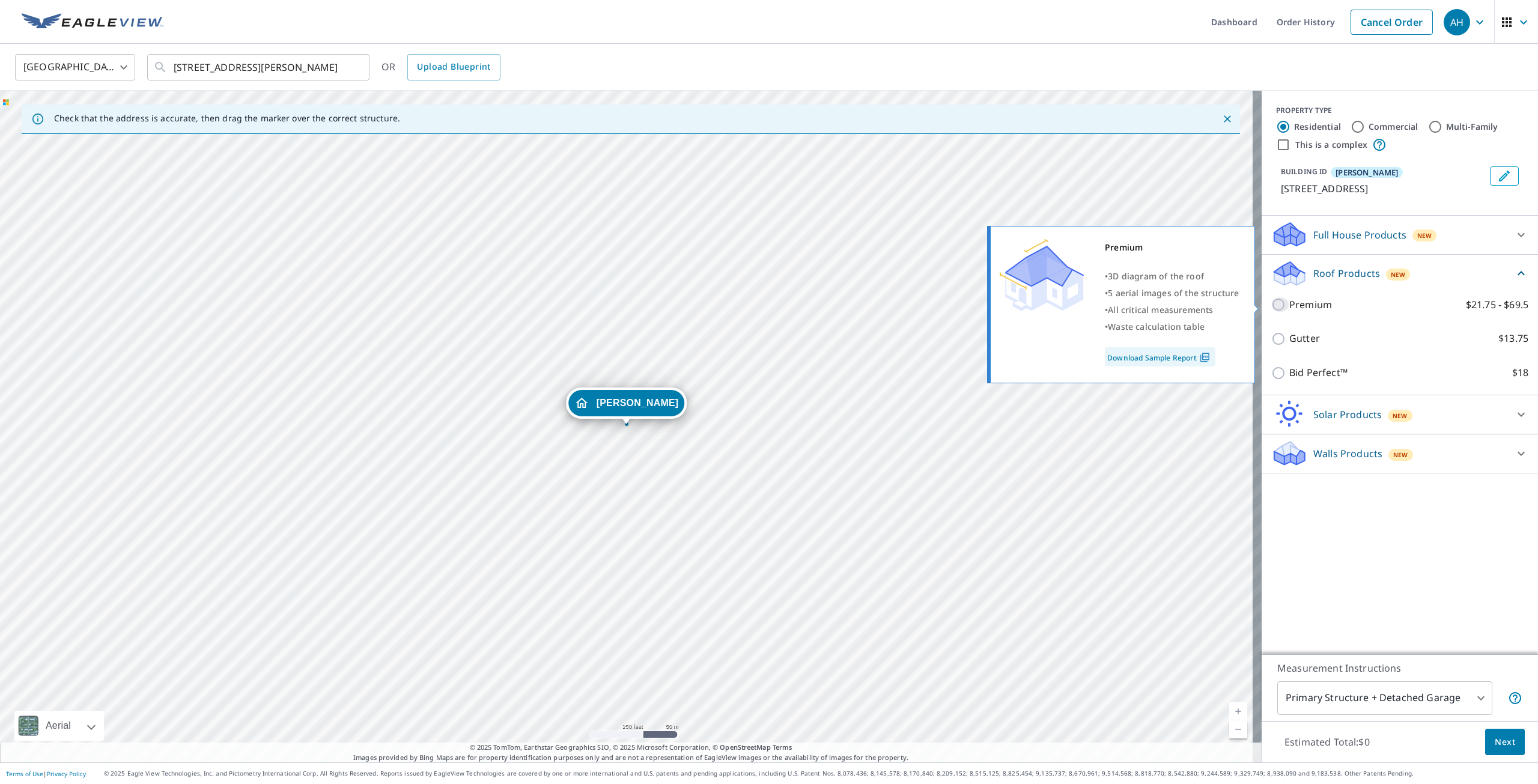
click at [1273, 299] on input "Premium $21.75 - $69.5" at bounding box center [1280, 304] width 18 height 15
checkbox input "true"
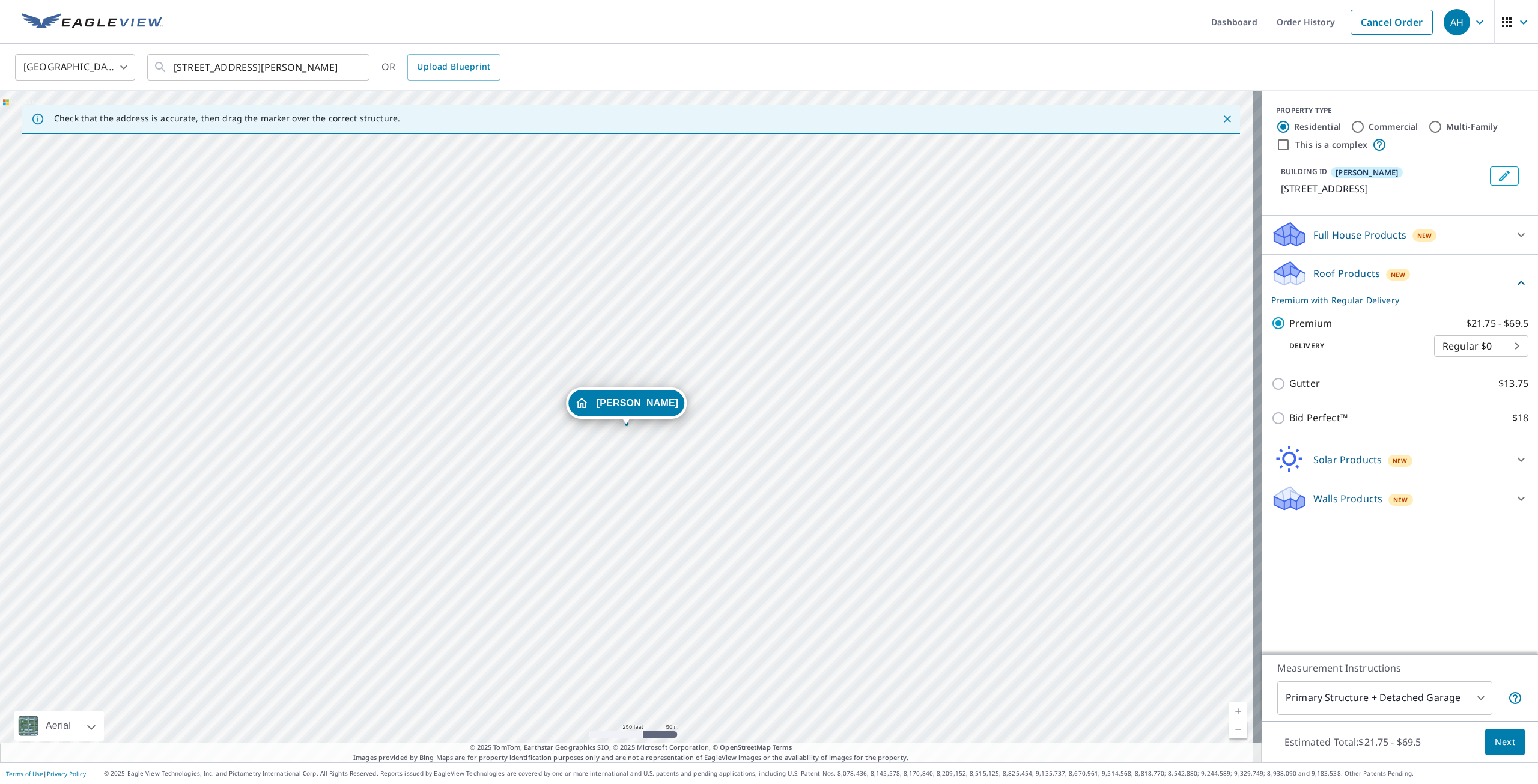
click at [1407, 700] on body "AH AH Dashboard Order History Cancel Order AH [GEOGRAPHIC_DATA] US ​ [STREET_AD…" at bounding box center [769, 392] width 1538 height 784
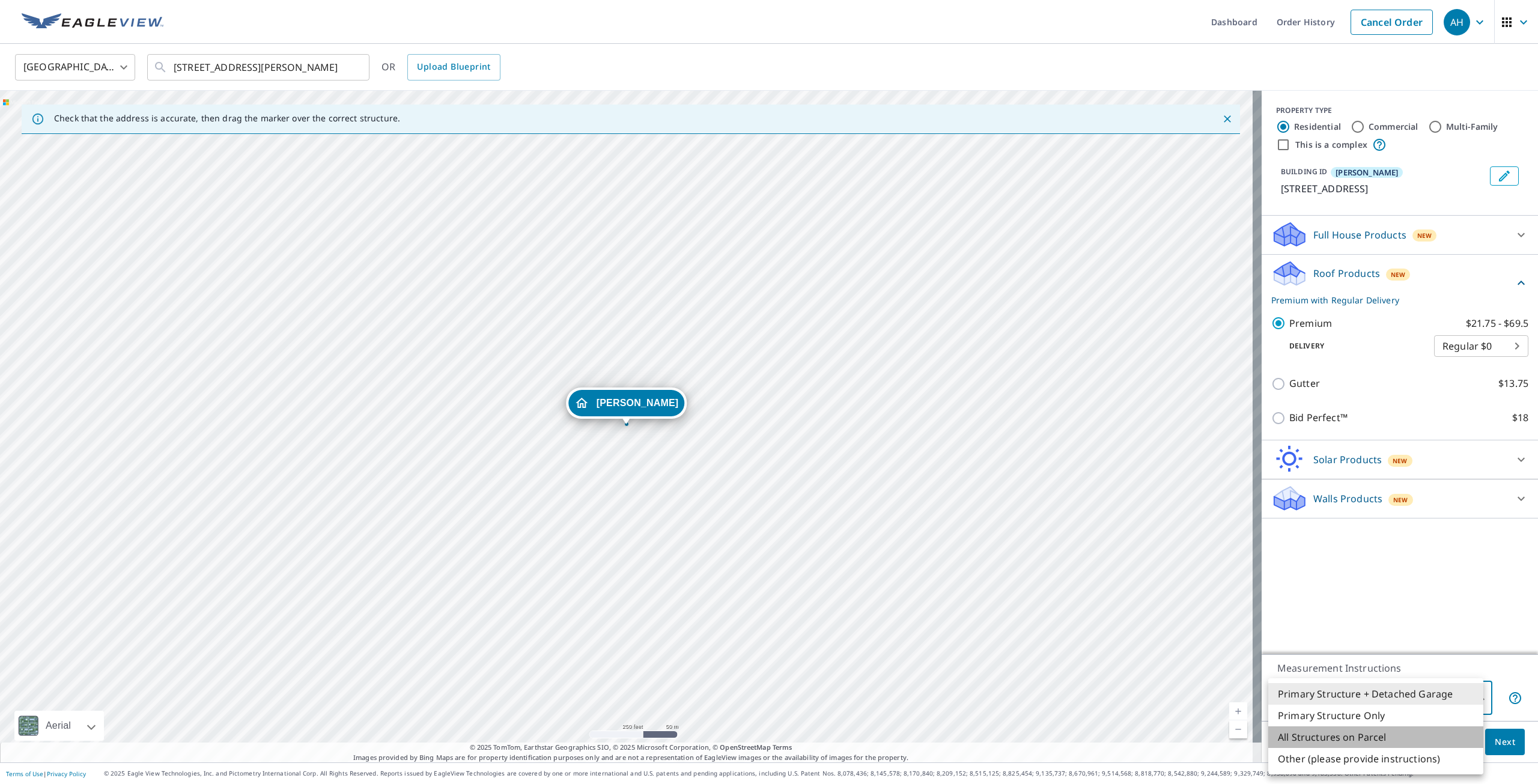
click at [1402, 727] on li "All Structures on Parcel" at bounding box center [1375, 737] width 215 height 22
click at [1408, 705] on body "AH AH Dashboard Order History Cancel Order AH [GEOGRAPHIC_DATA] US ​ [STREET_AD…" at bounding box center [769, 392] width 1538 height 784
click at [1402, 715] on li "Primary Structure Only" at bounding box center [1375, 716] width 215 height 22
type input "2"
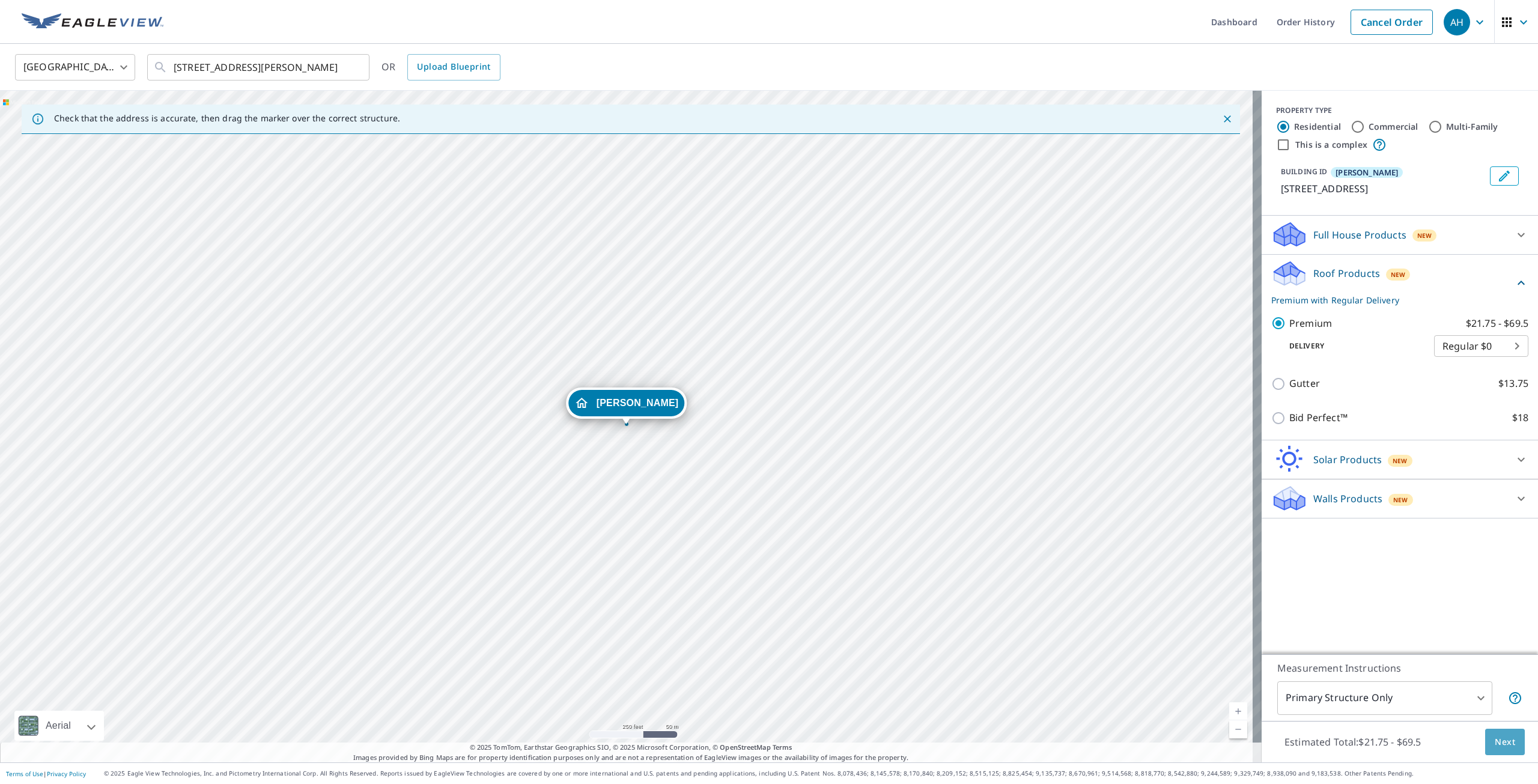
click at [1494, 737] on span "Next" at bounding box center [1505, 741] width 20 height 15
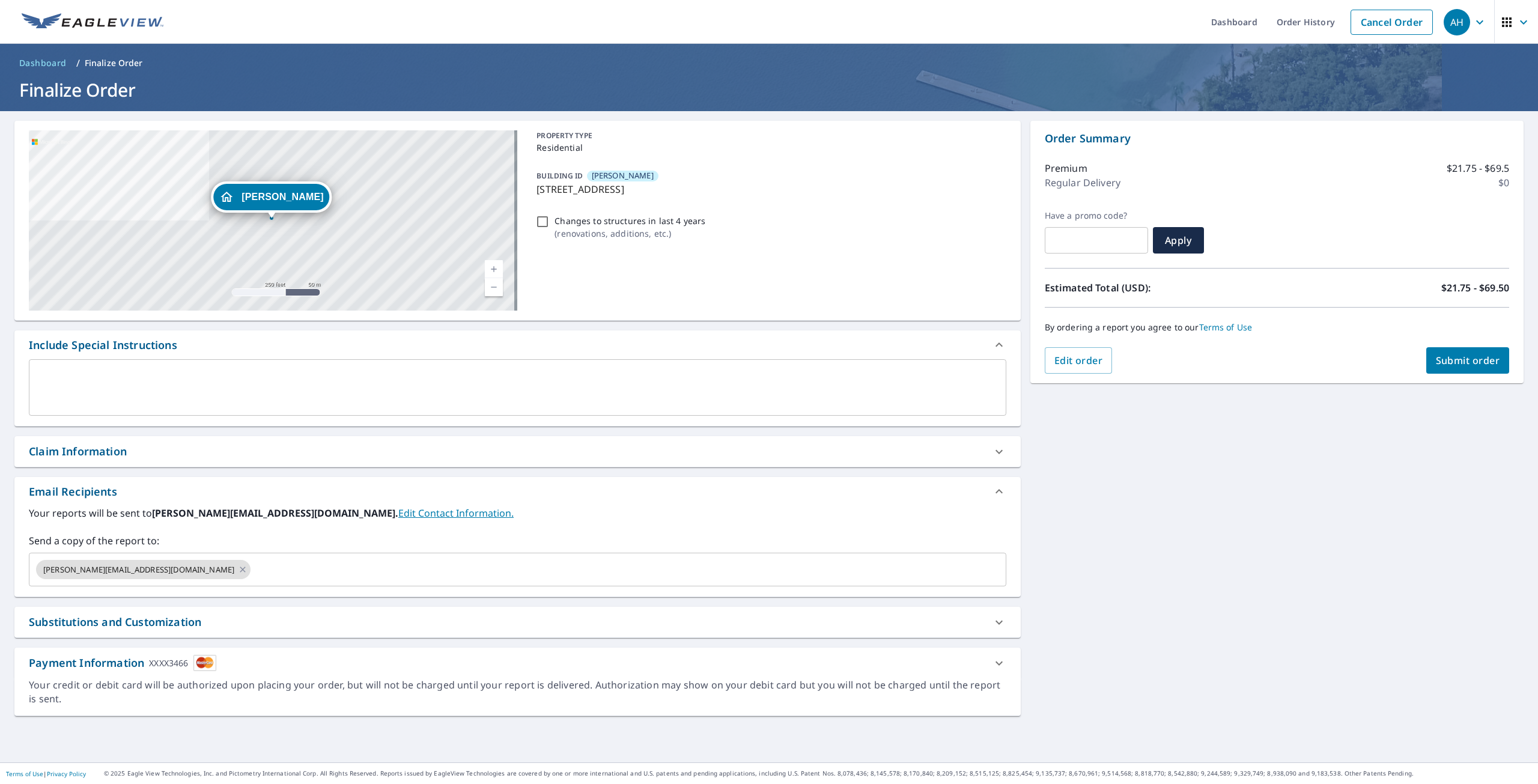
click at [1440, 357] on span "Submit order" at bounding box center [1468, 360] width 65 height 13
checkbox input "true"
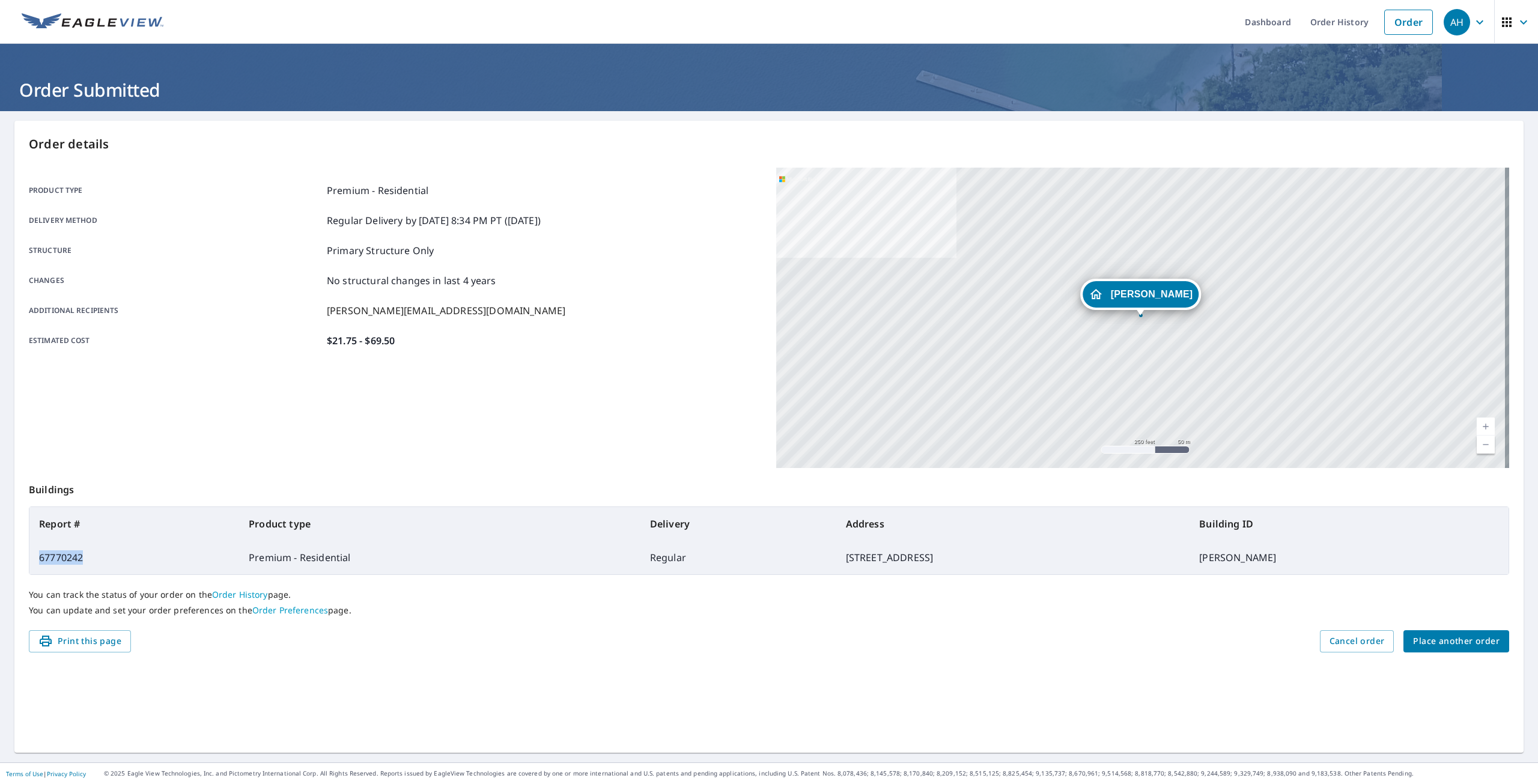
drag, startPoint x: 93, startPoint y: 555, endPoint x: 37, endPoint y: 556, distance: 56.0
click at [37, 556] on td "67770242" at bounding box center [134, 557] width 209 height 33
copy td "67770242"
